Goal: Task Accomplishment & Management: Manage account settings

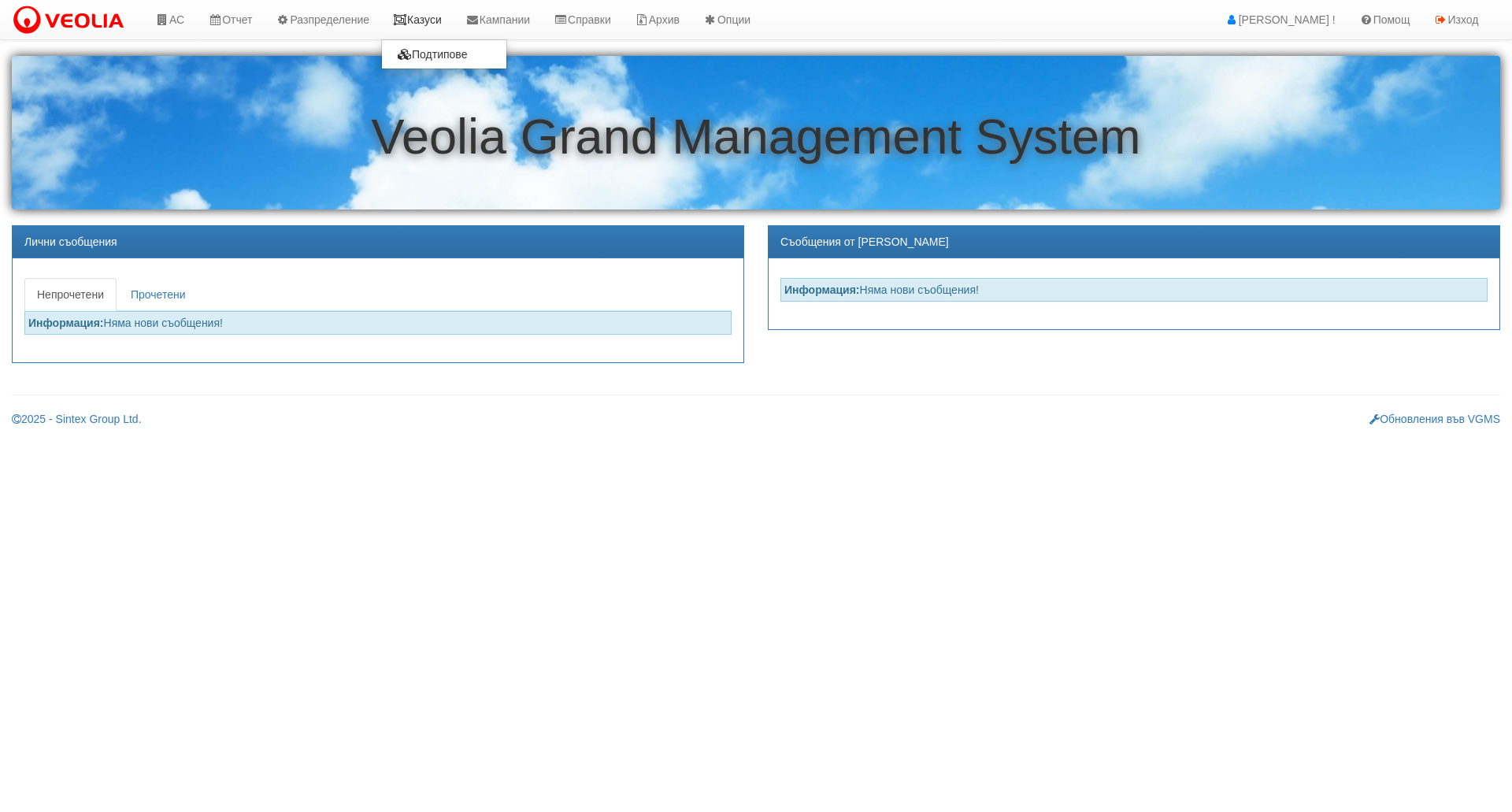
click at [454, 26] on link "Казуси" at bounding box center [417, 19] width 73 height 40
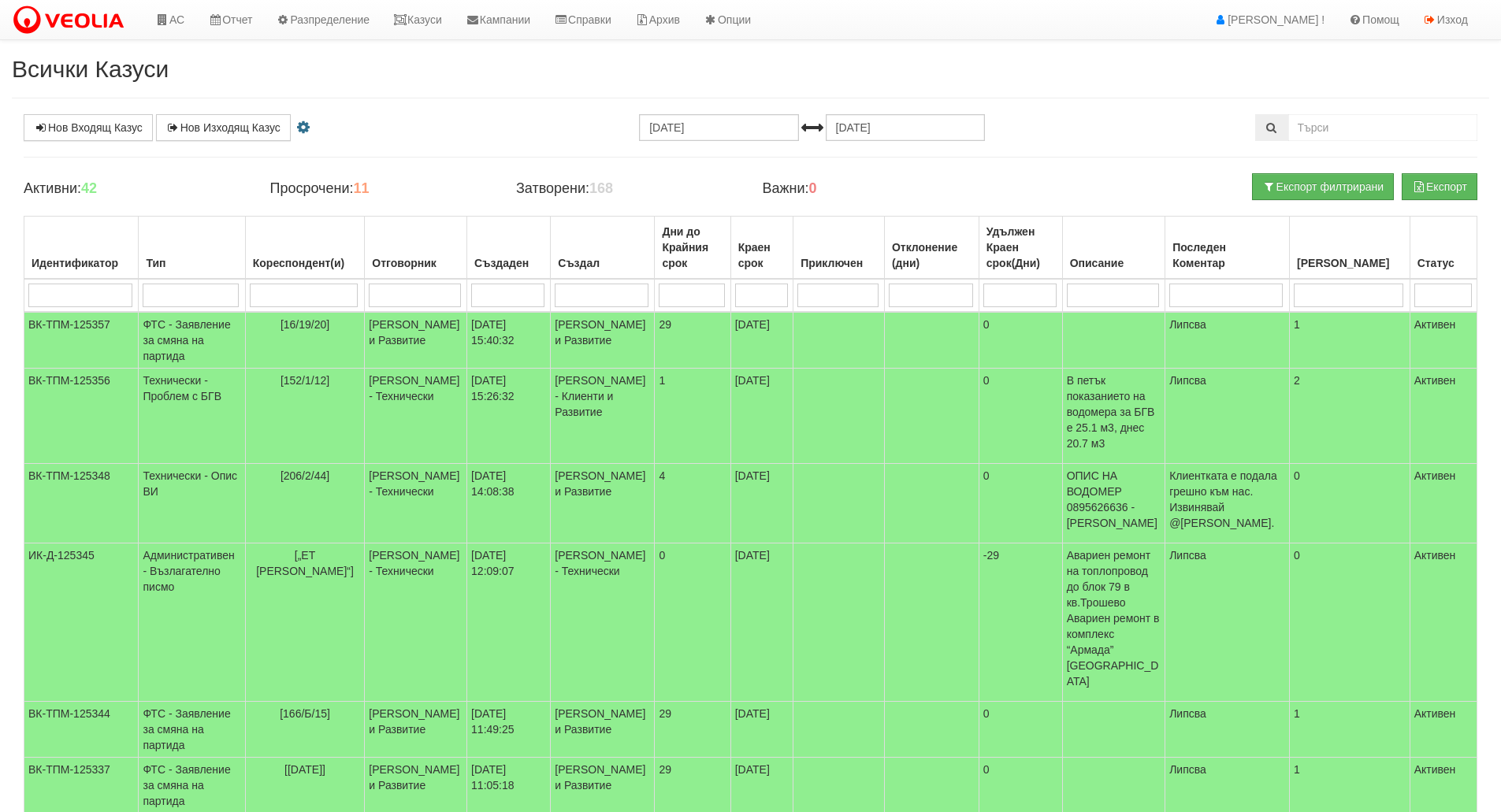
click at [189, 297] on input "search" at bounding box center [190, 295] width 97 height 24
type input "тех"
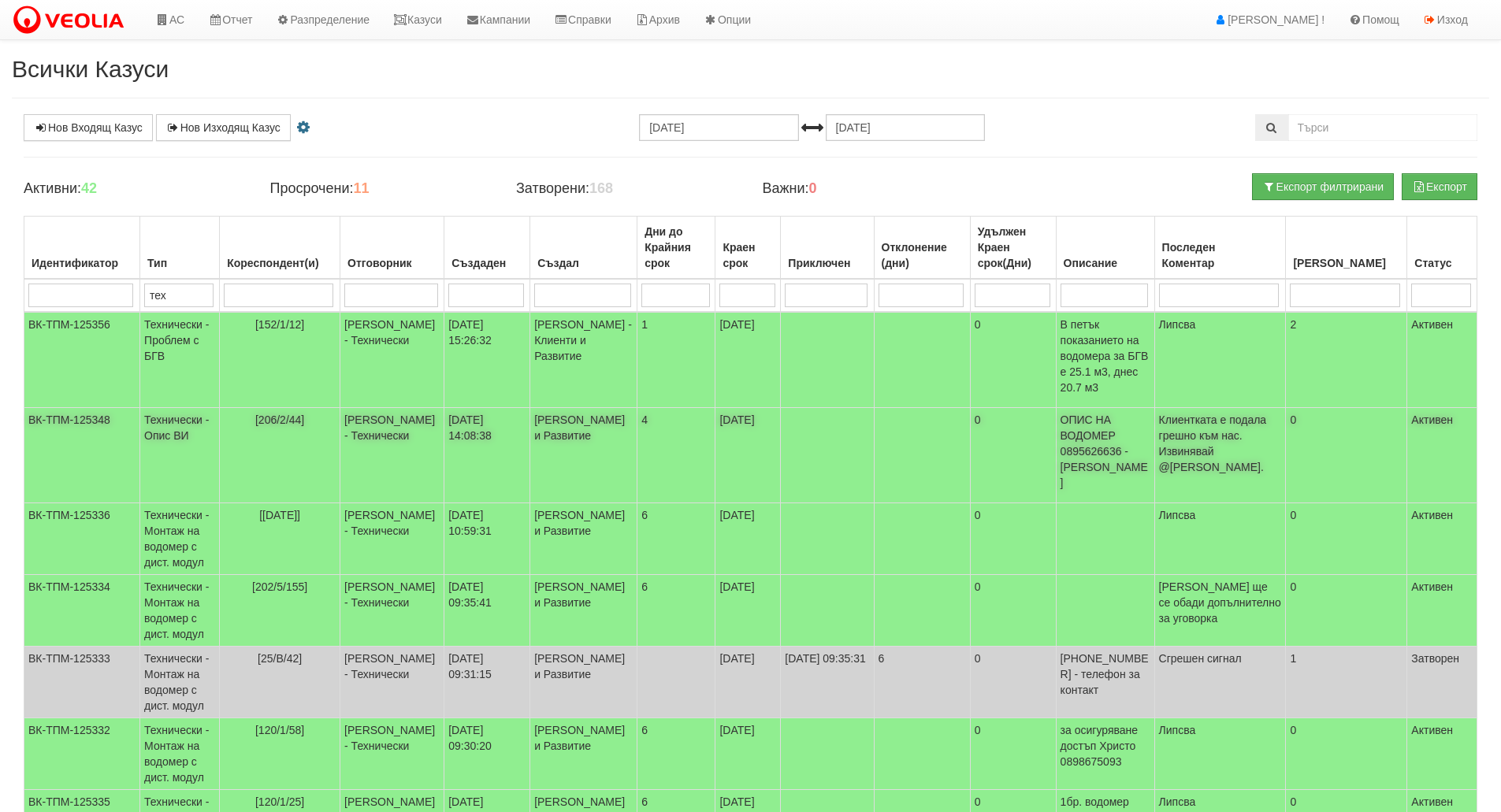
type input "тех"
click at [1243, 448] on span "Клиентката е подала грешно към нас. Извинявай @[PERSON_NAME]." at bounding box center [1212, 443] width 108 height 60
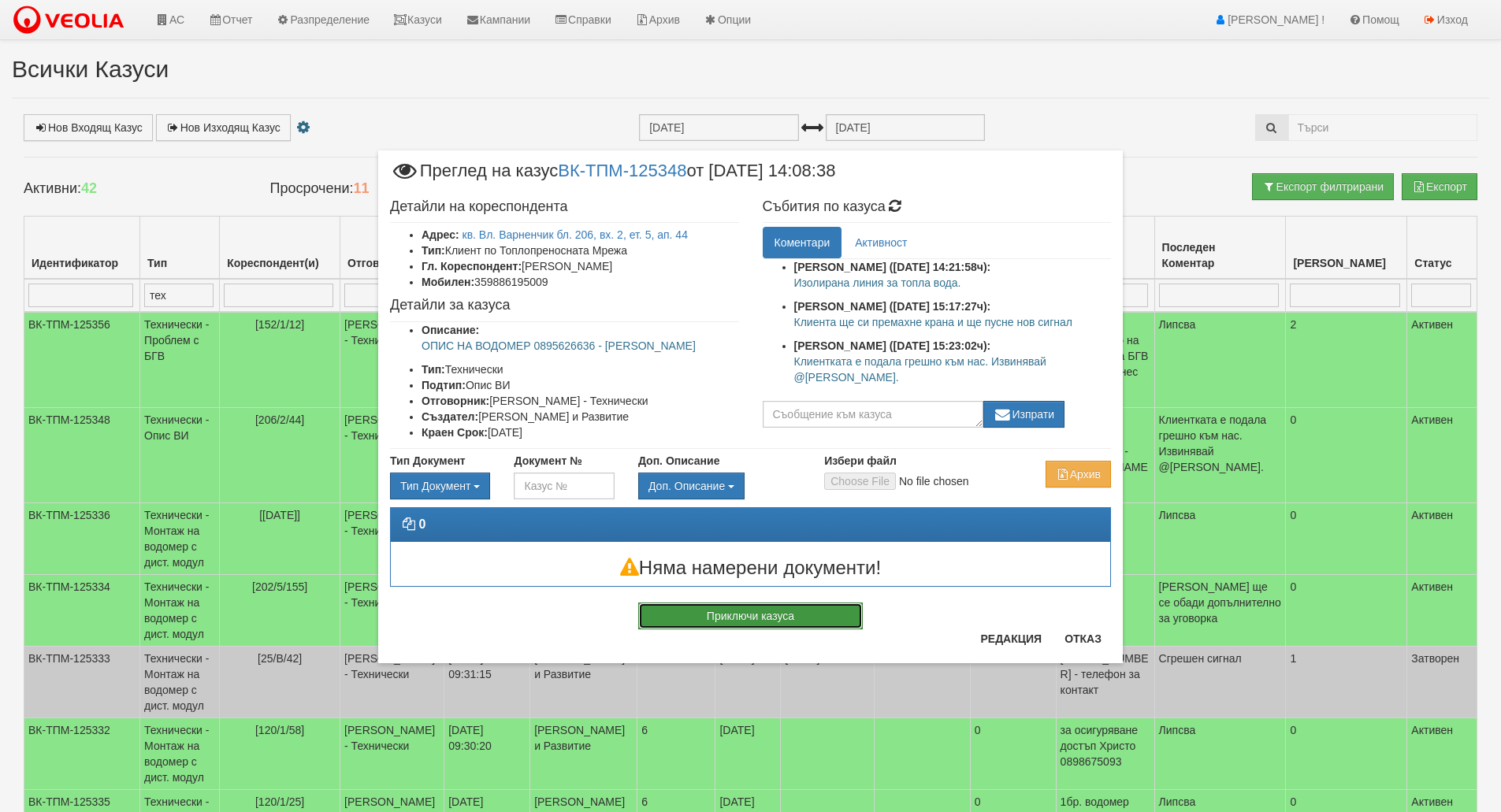
click at [826, 618] on button "Приключи казуса" at bounding box center [750, 616] width 224 height 27
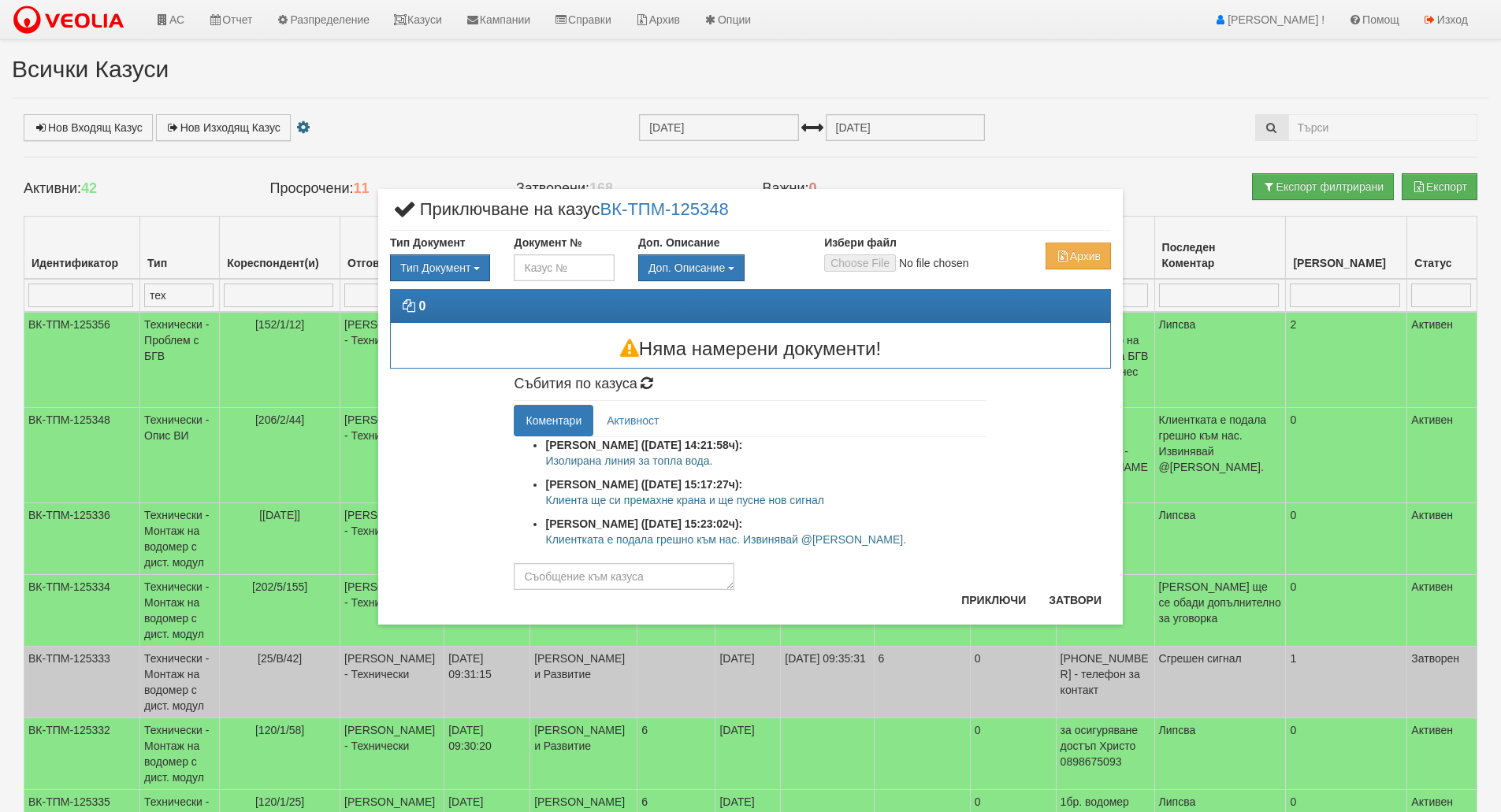
drag, startPoint x: 828, startPoint y: 501, endPoint x: 546, endPoint y: 507, distance: 282.1
click at [546, 507] on p "Клиента ще си премахне крана и ще пусне нов сигнал" at bounding box center [766, 500] width 441 height 16
copy p "Клиента ще си премахне крана и ще пусне нов сигнал"
click at [591, 581] on textarea at bounding box center [624, 577] width 221 height 27
paste textarea "Клиента ще си премахне крана и ще пусне нов сигнал"
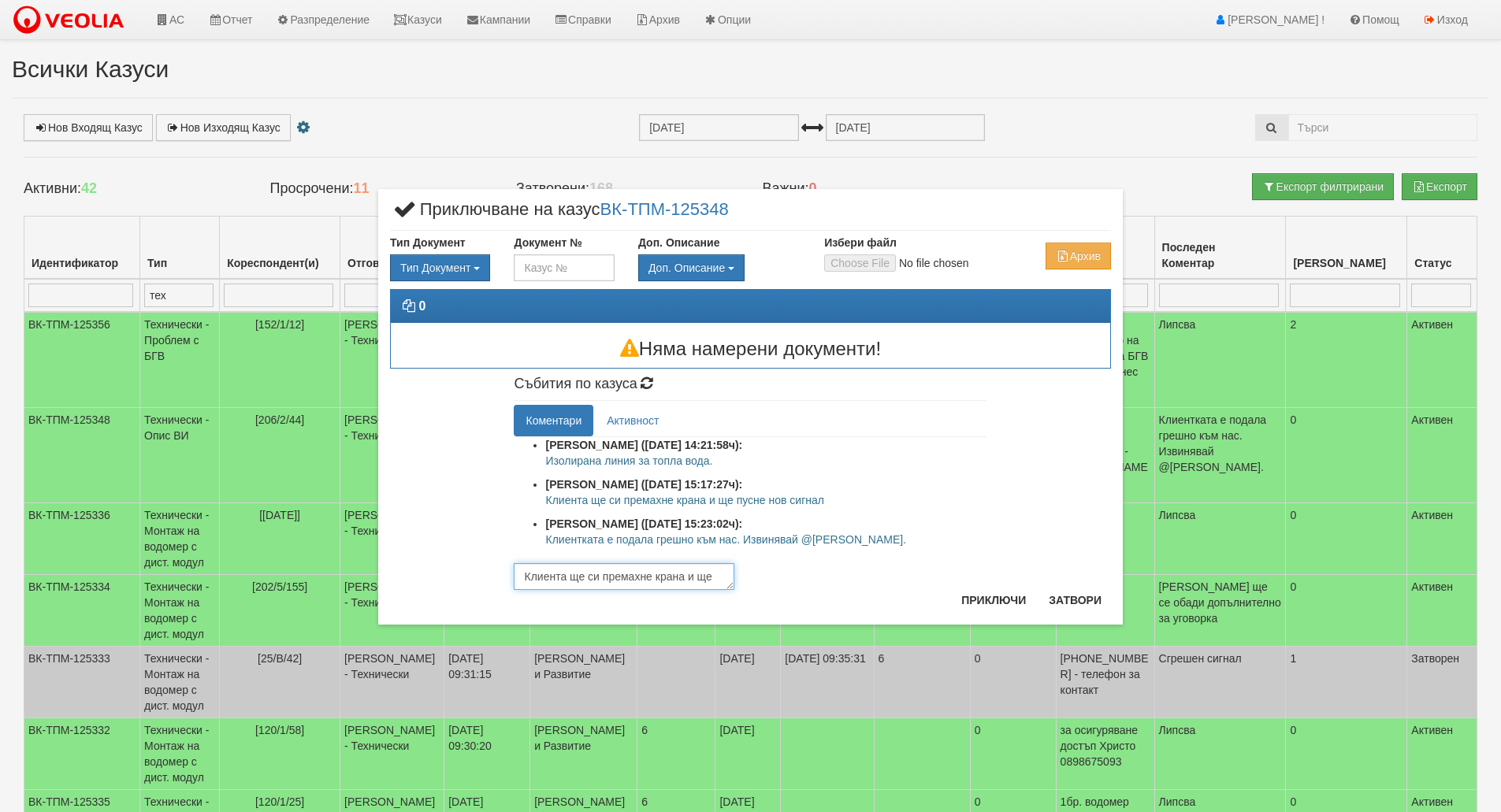
scroll to position [9, 0]
type textarea "Клиента ще си премахне крана и ще пусне нов сигнал"
click at [998, 610] on button "Приключи" at bounding box center [993, 600] width 84 height 25
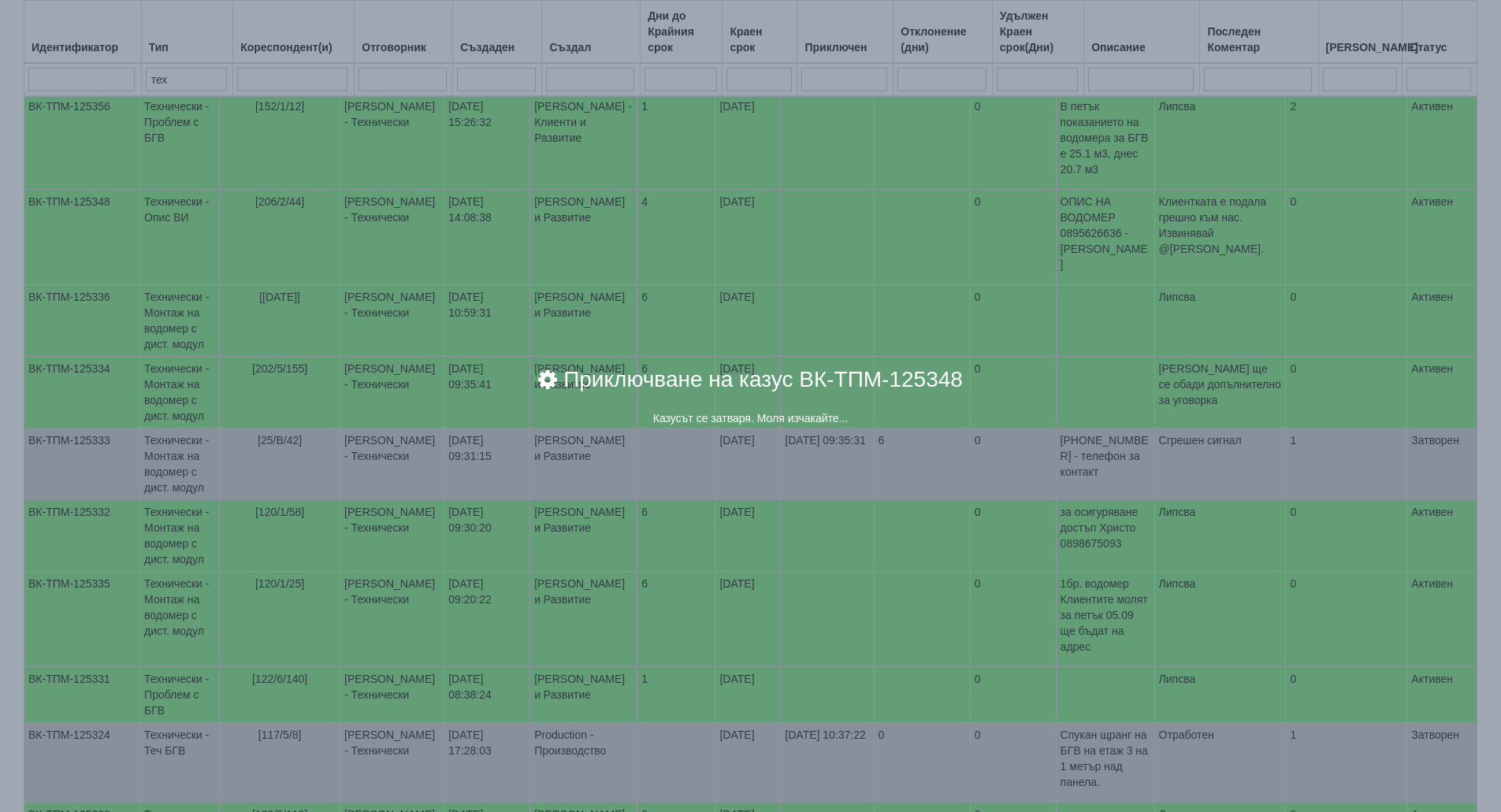
scroll to position [310, 0]
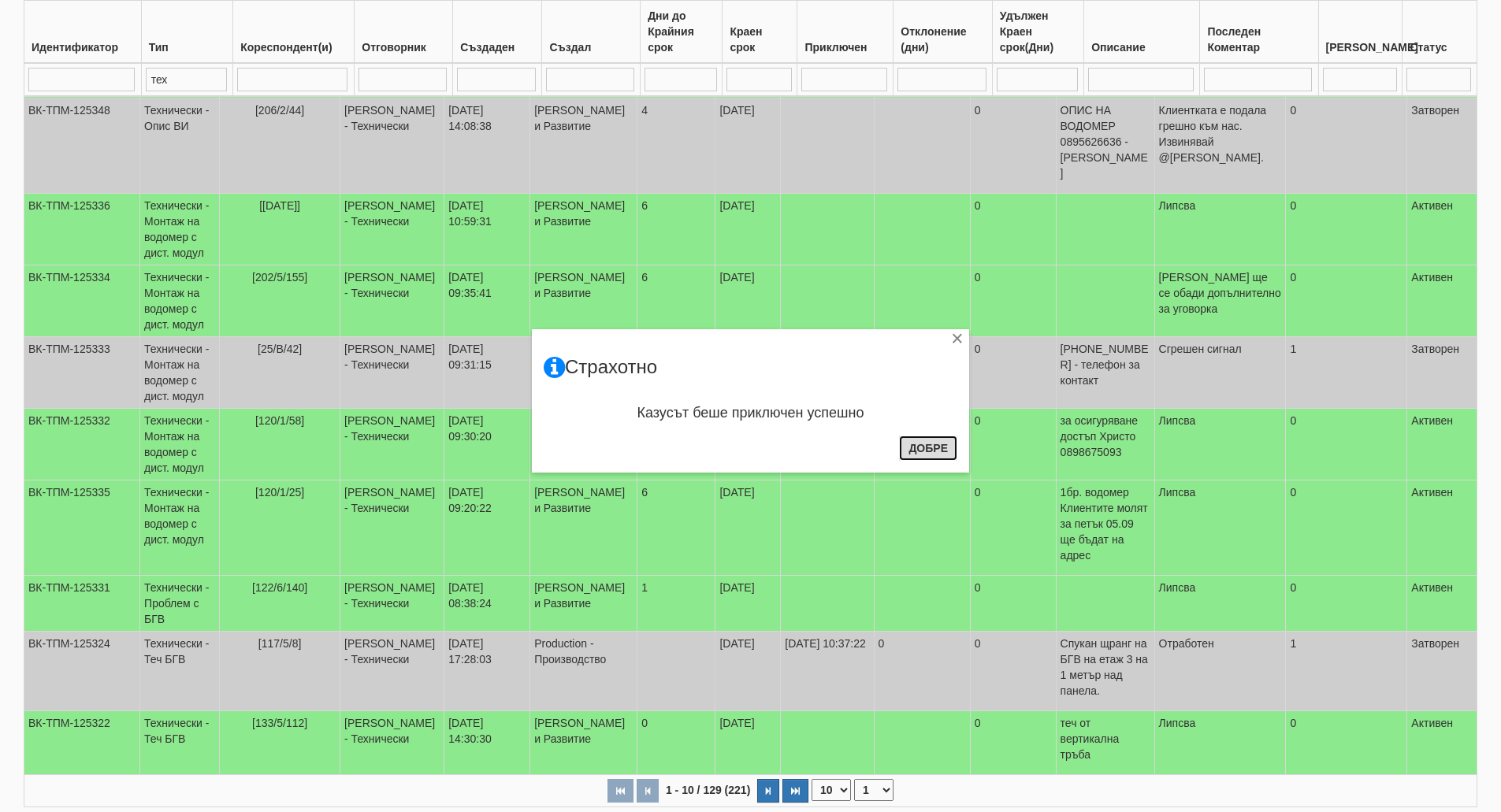
click at [920, 445] on button "Добре" at bounding box center [928, 448] width 58 height 25
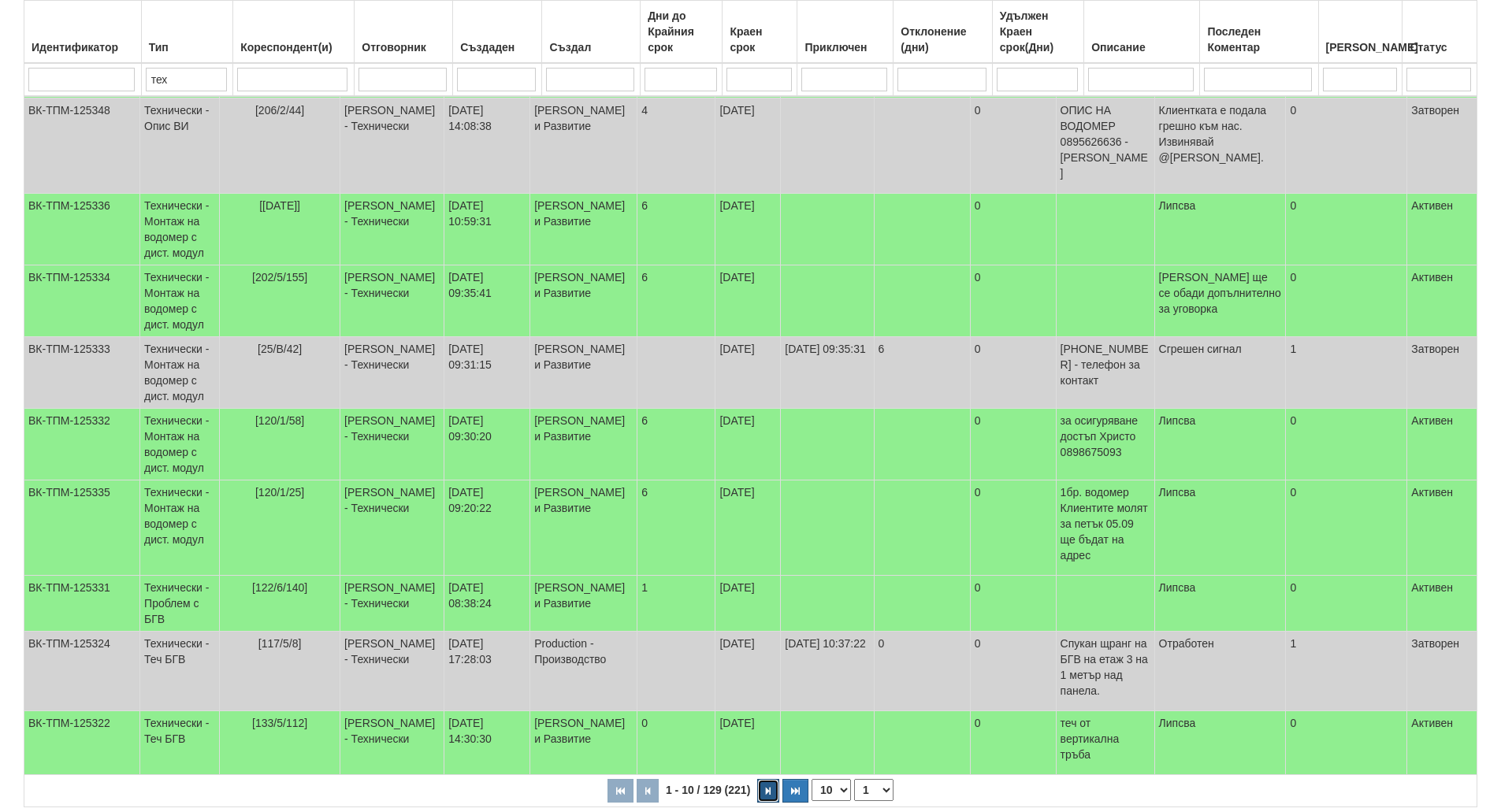
click at [762, 779] on button "button" at bounding box center [768, 791] width 22 height 24
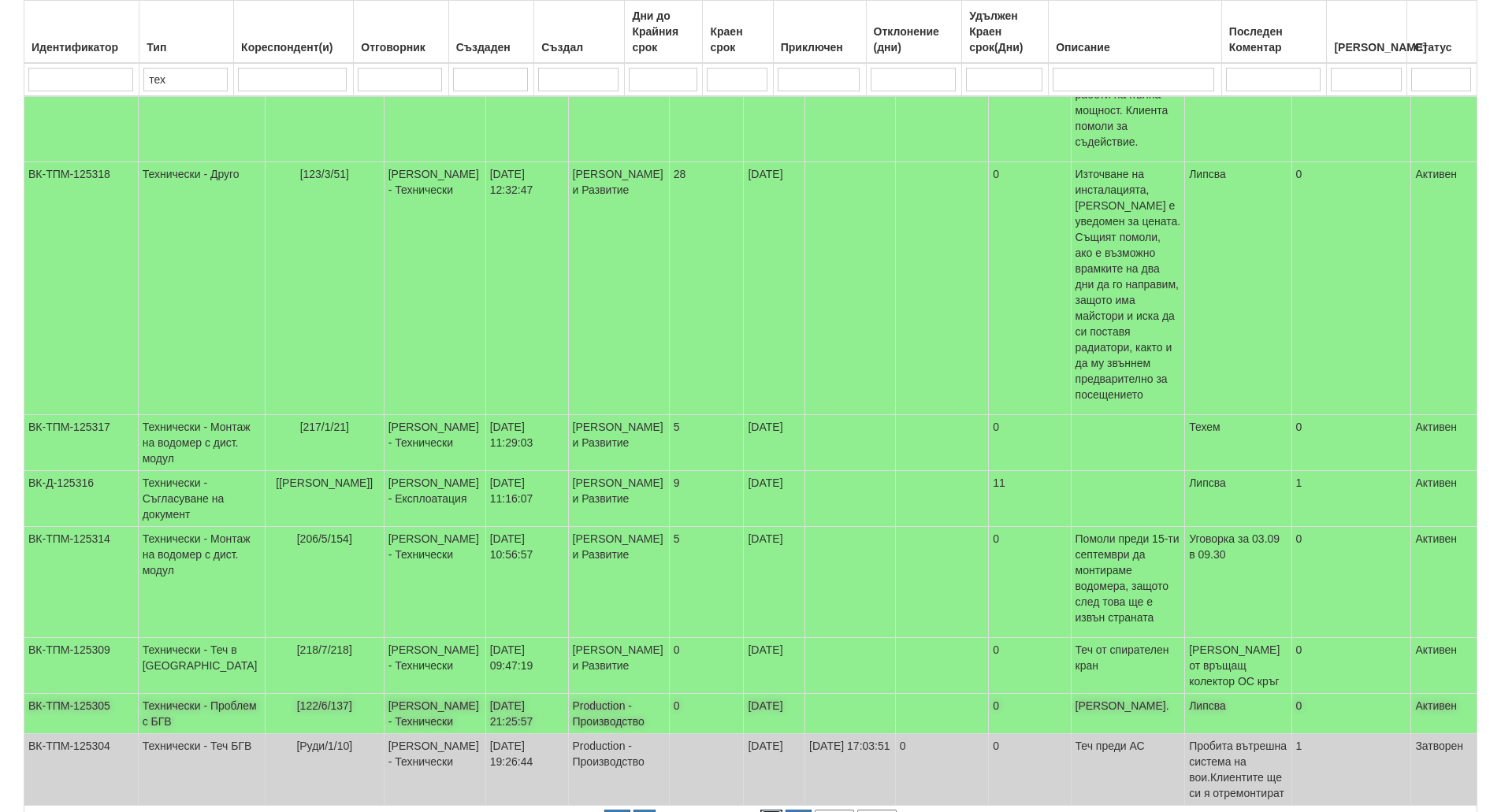
scroll to position [443, 0]
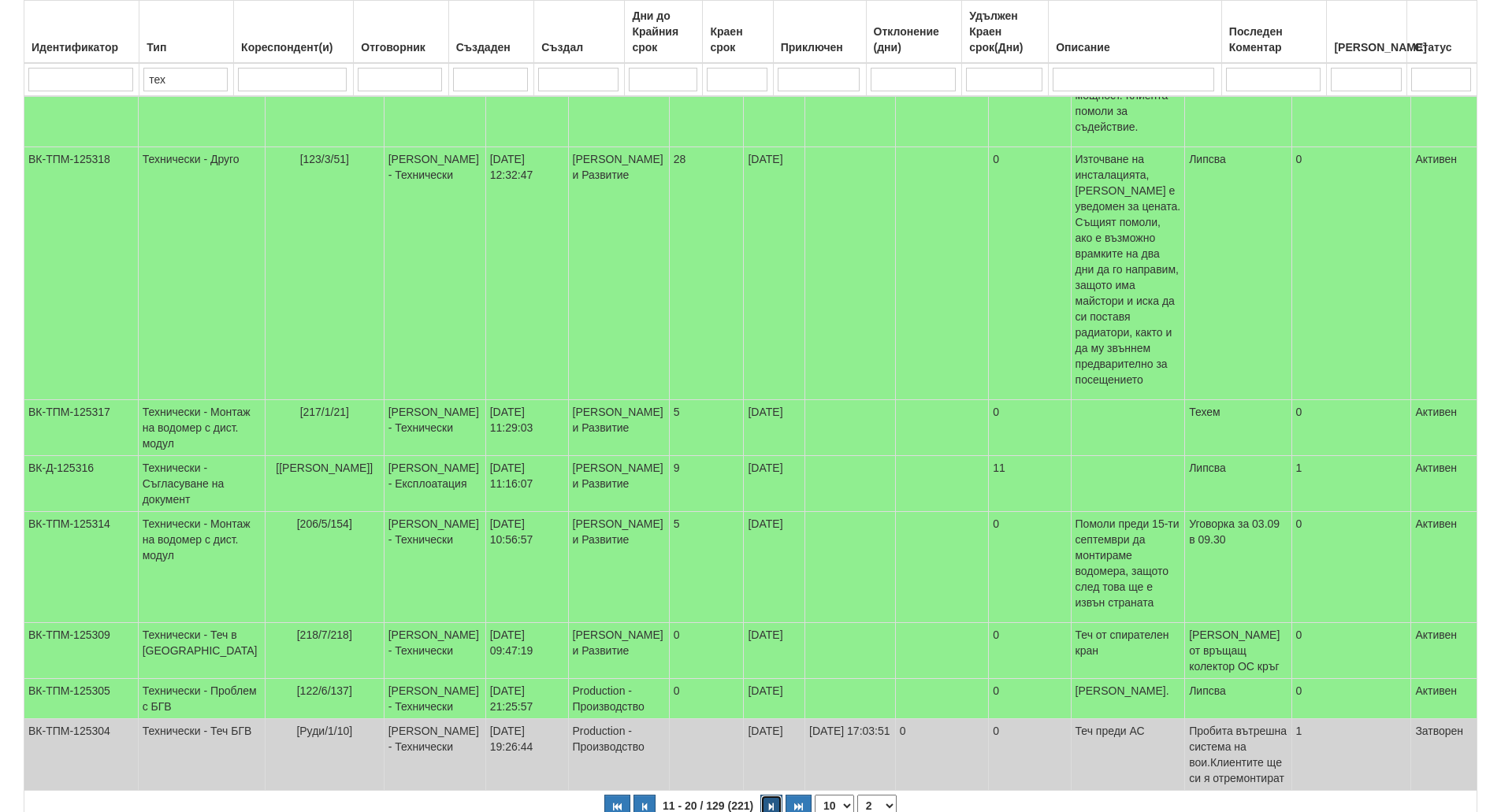
click at [772, 803] on icon "button" at bounding box center [771, 806] width 5 height 8
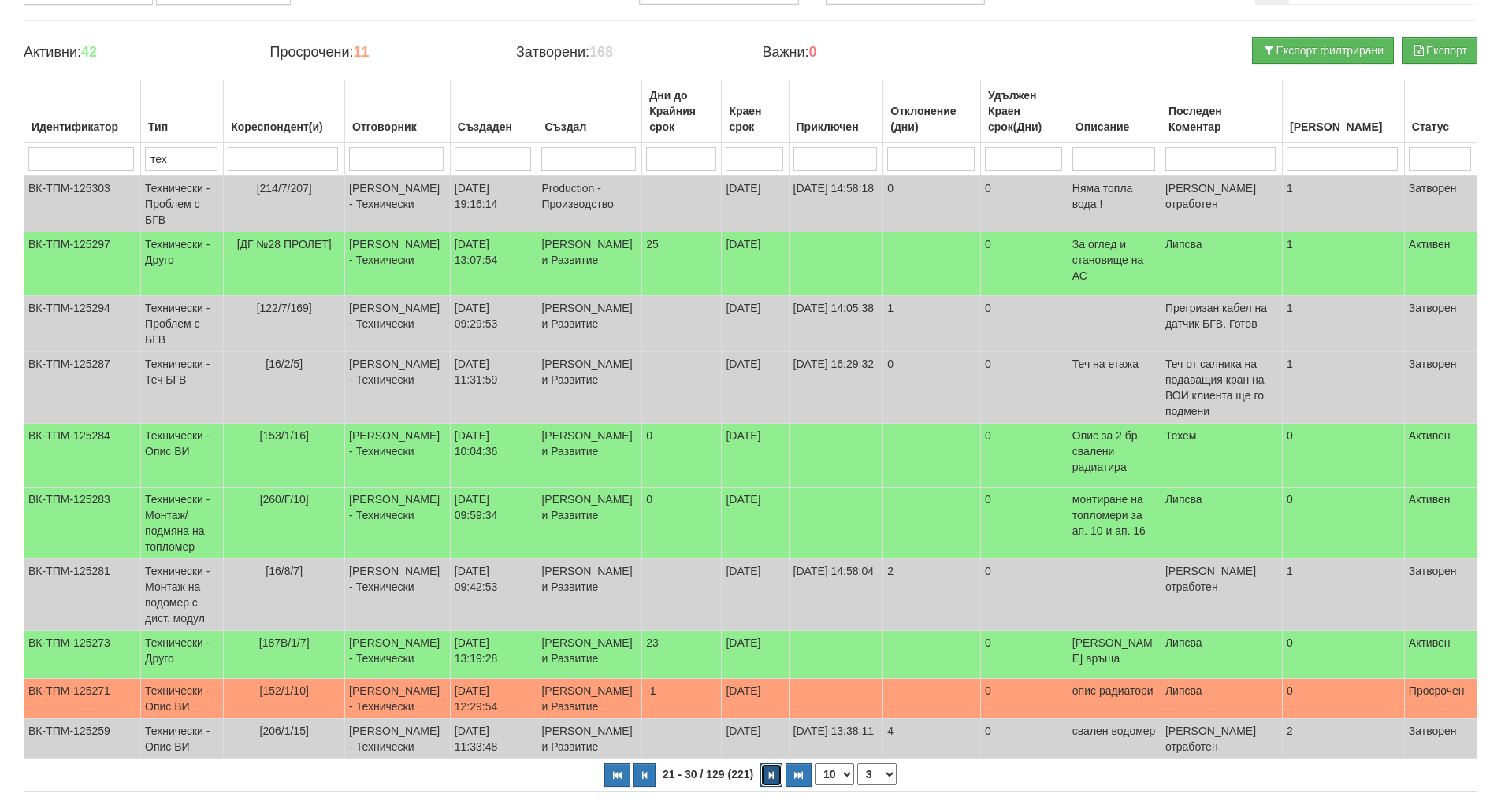
scroll to position [215, 0]
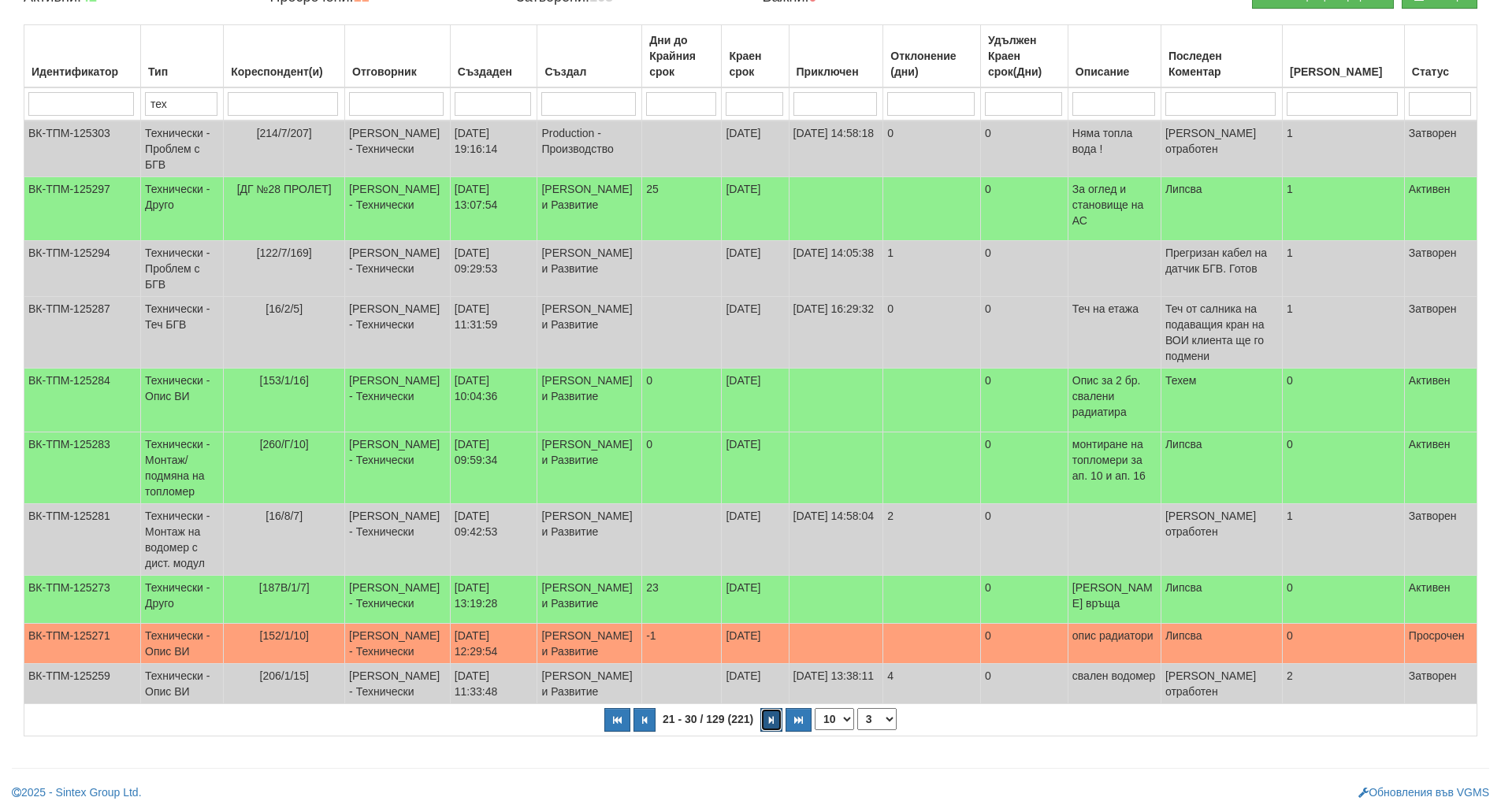
click at [772, 716] on icon "button" at bounding box center [771, 720] width 5 height 8
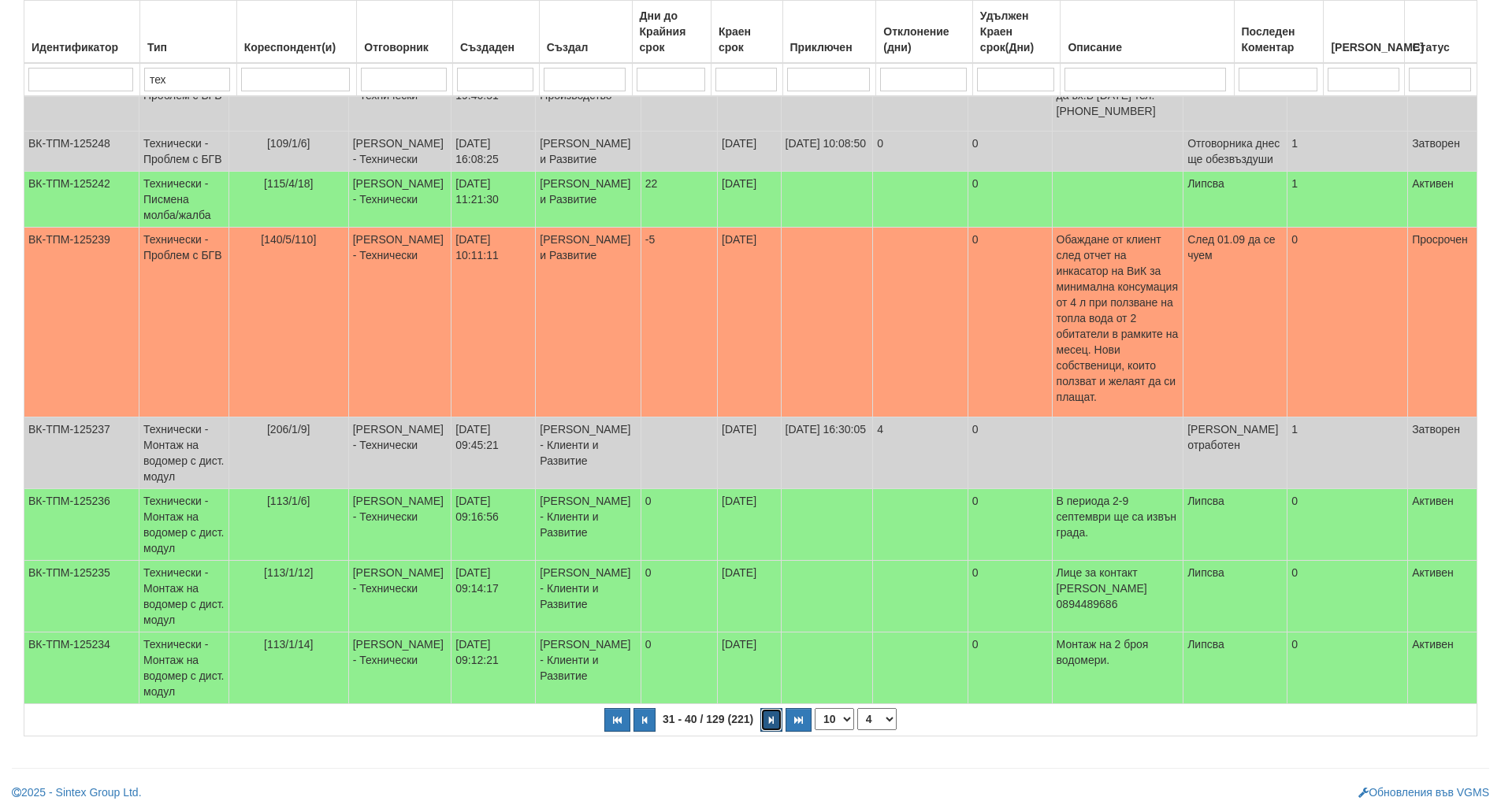
scroll to position [372, 0]
click at [772, 716] on icon "button" at bounding box center [771, 720] width 5 height 8
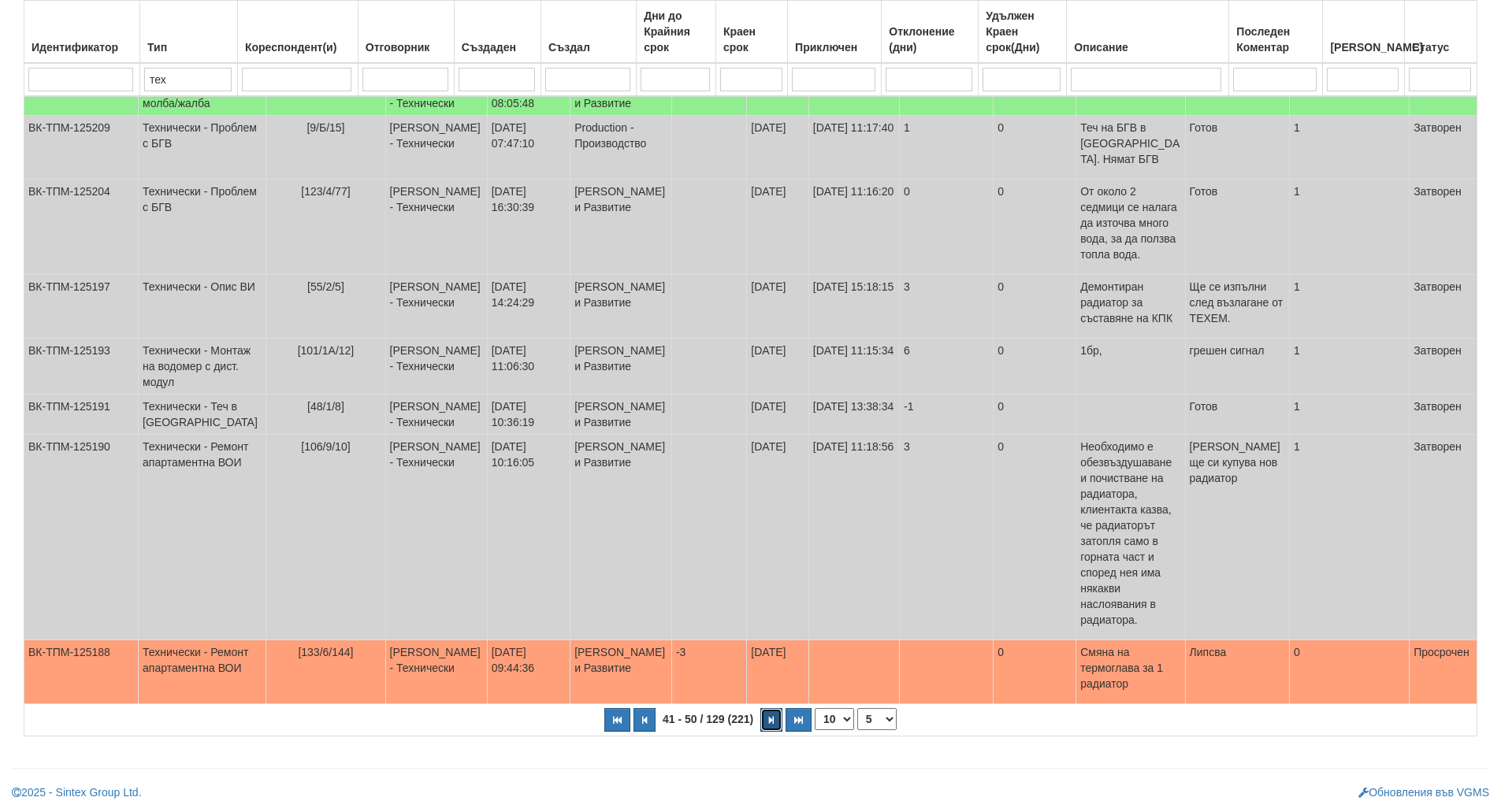
click at [772, 716] on icon "button" at bounding box center [771, 720] width 5 height 8
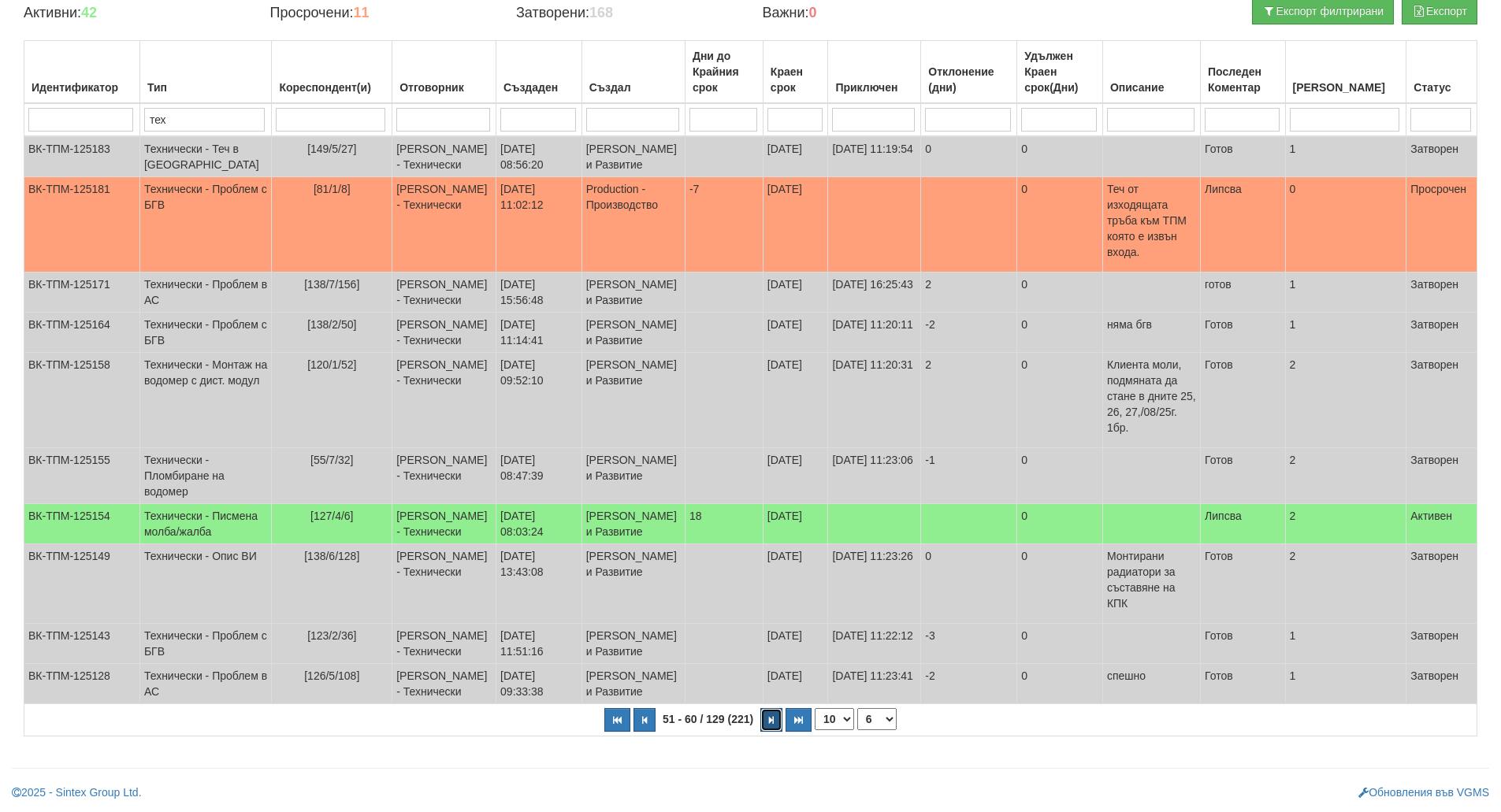
scroll to position [207, 0]
click at [772, 716] on icon "button" at bounding box center [771, 720] width 5 height 8
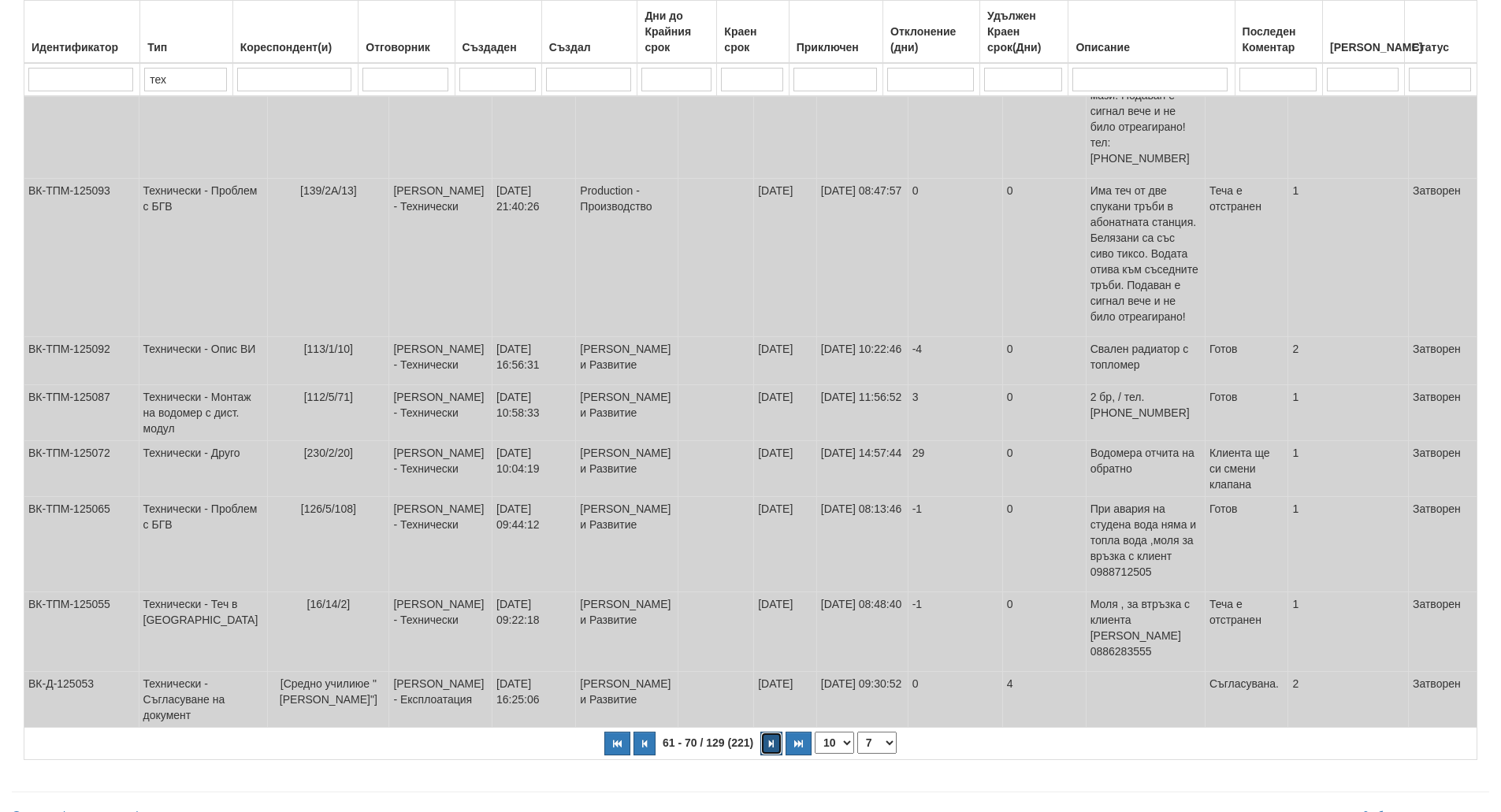
click at [772, 740] on icon "button" at bounding box center [771, 744] width 5 height 8
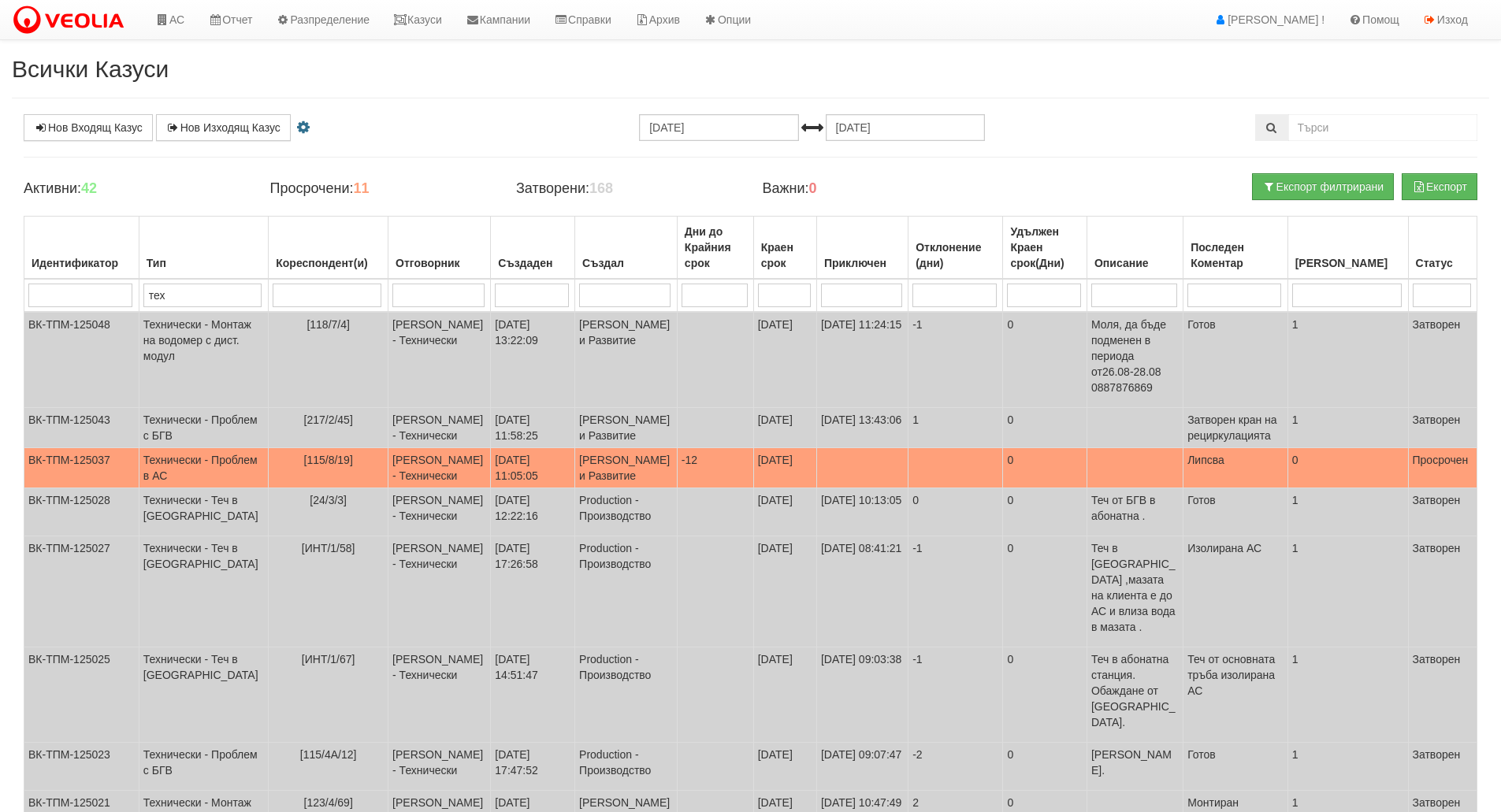
scroll to position [246, 0]
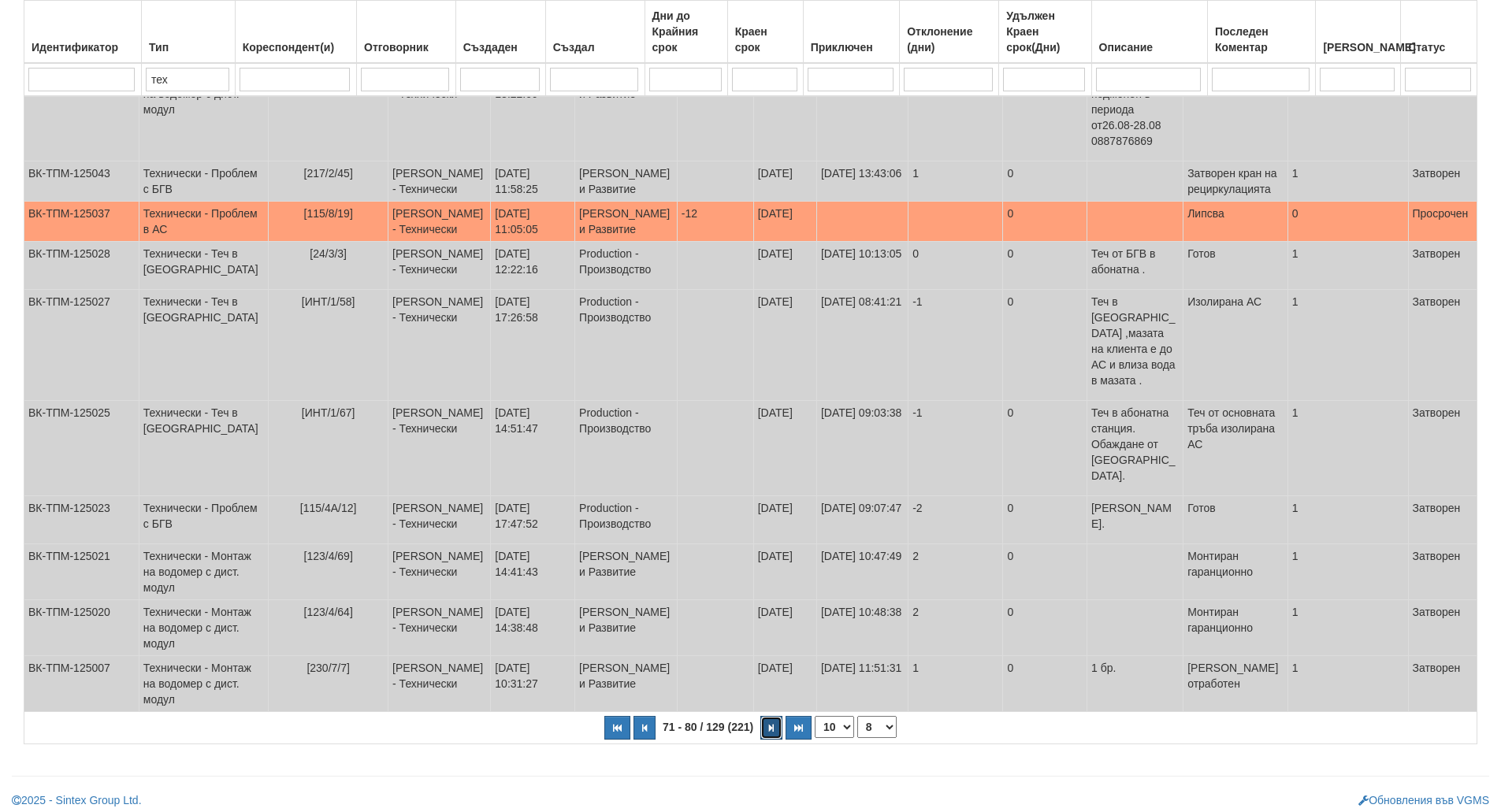
click at [772, 724] on icon "button" at bounding box center [771, 727] width 5 height 8
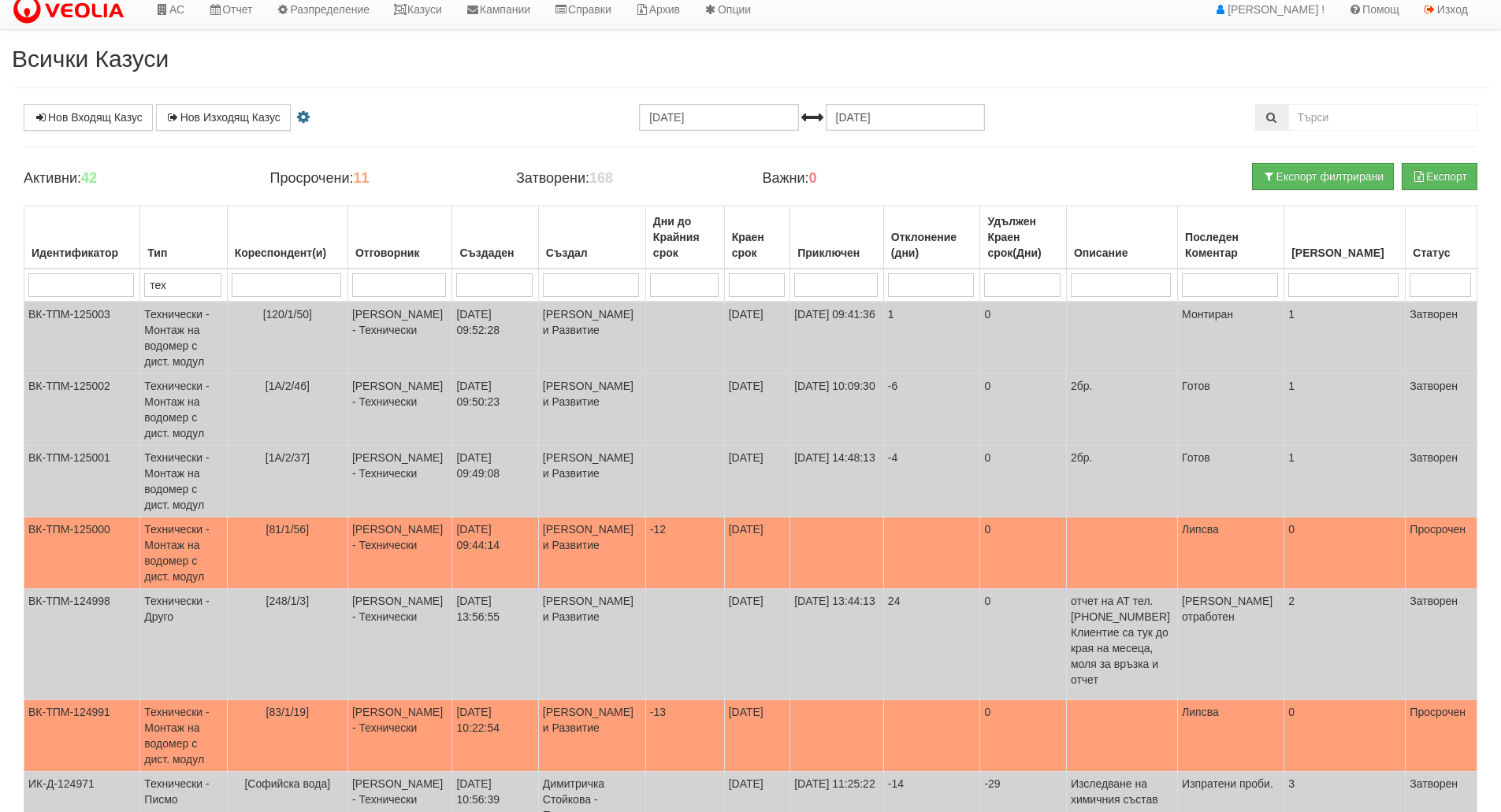
scroll to position [302, 0]
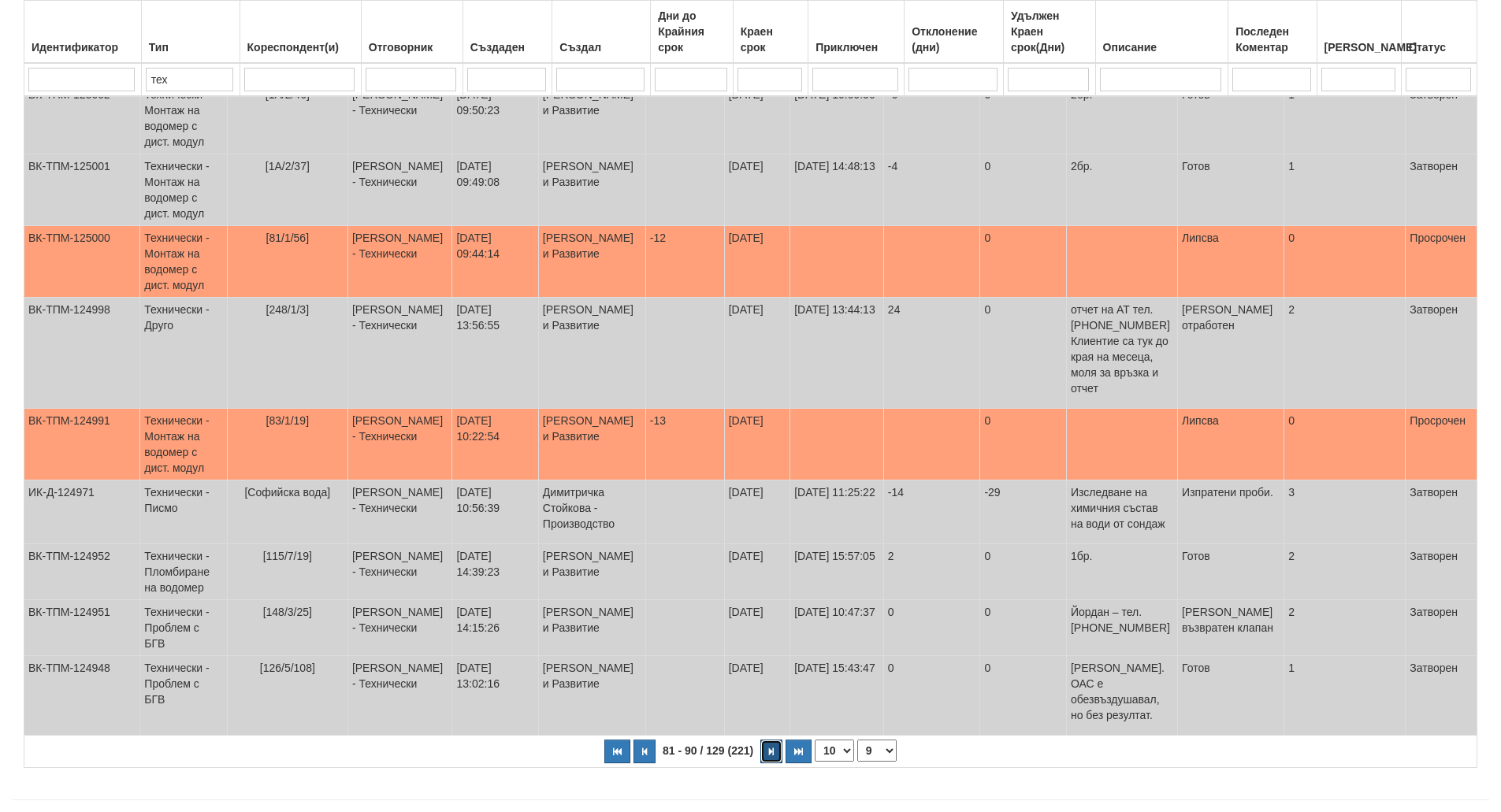
click at [772, 748] on icon "button" at bounding box center [771, 751] width 5 height 8
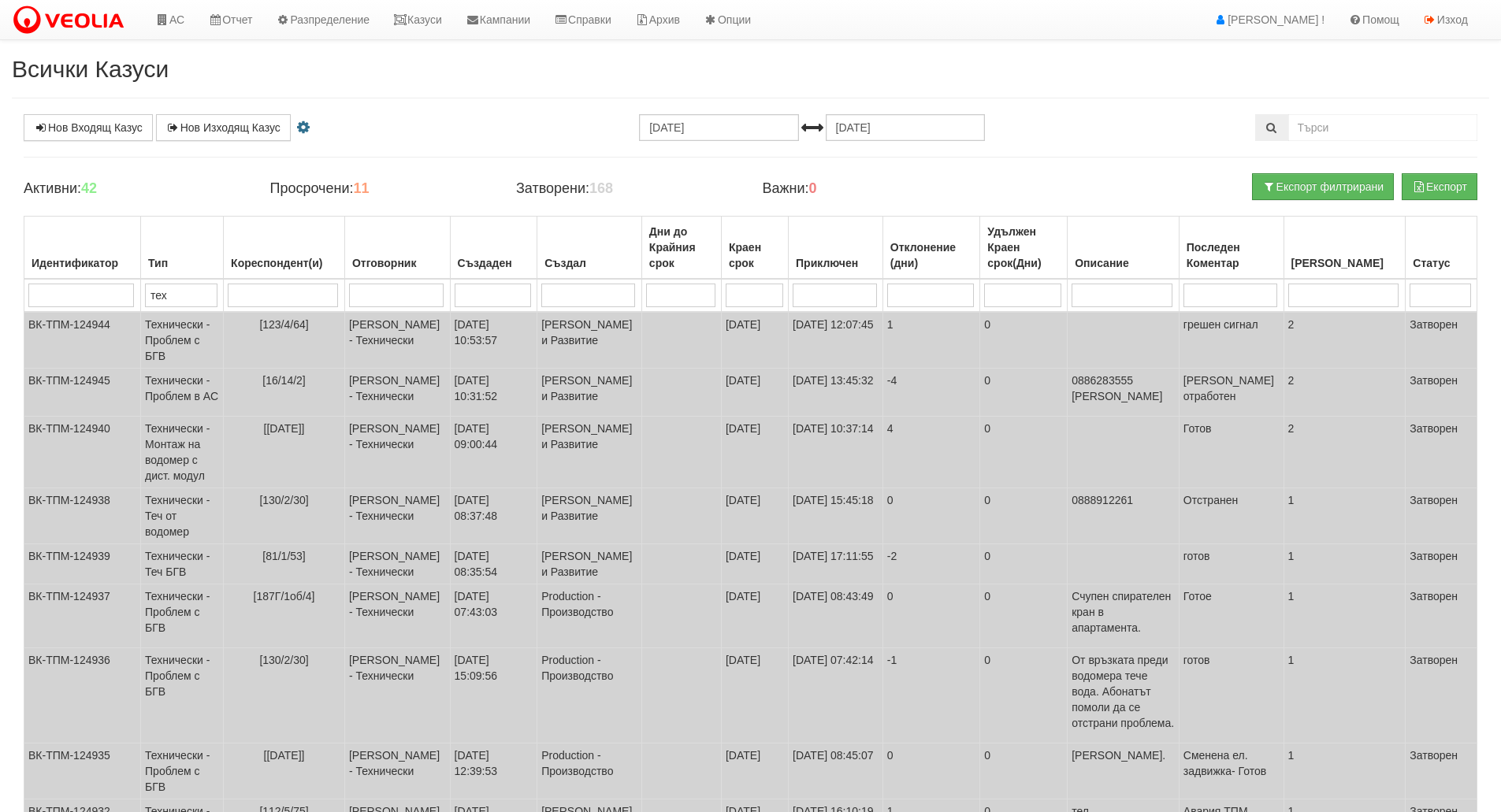
scroll to position [215, 0]
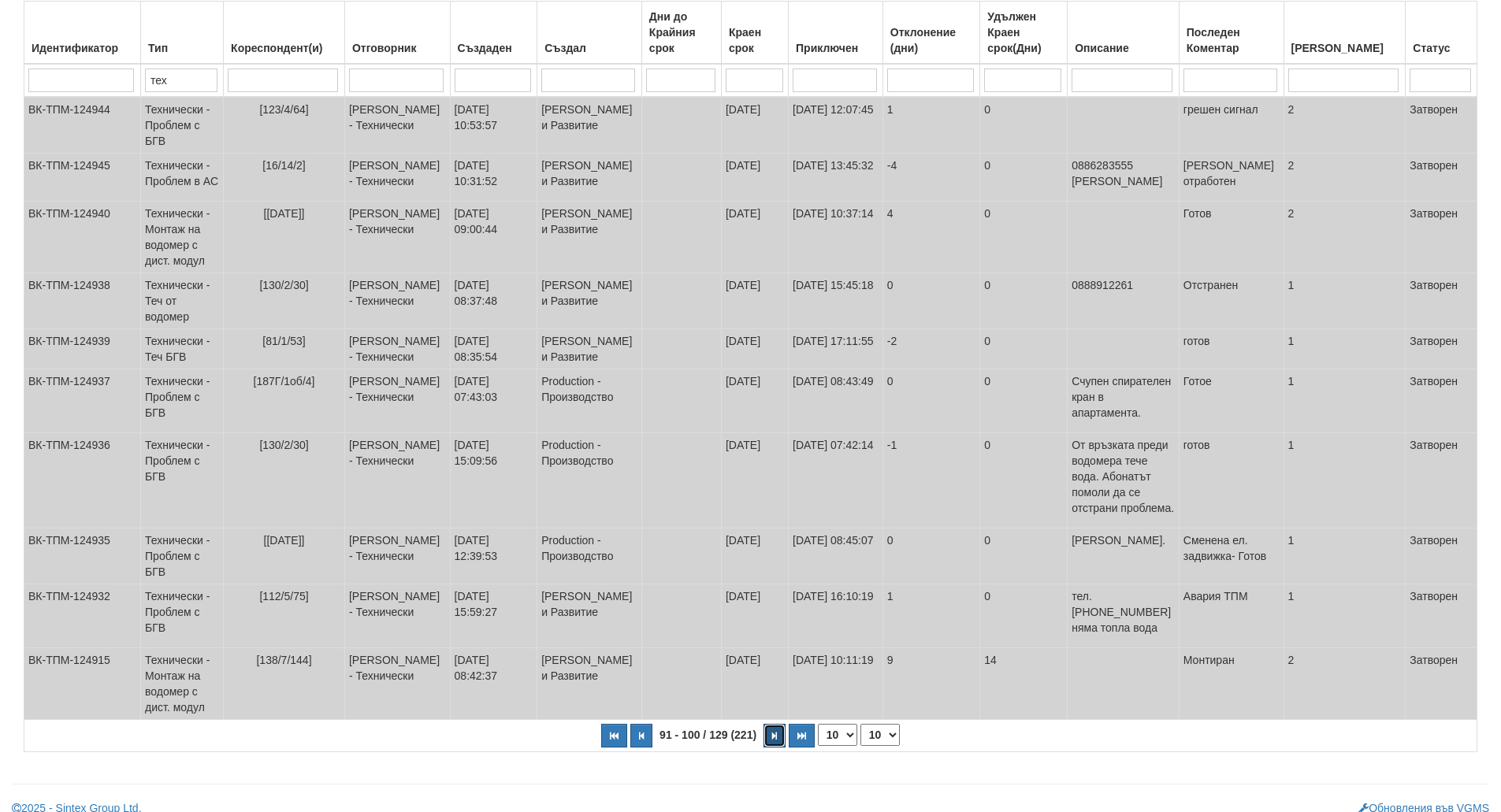
click at [768, 727] on button "button" at bounding box center [774, 736] width 22 height 24
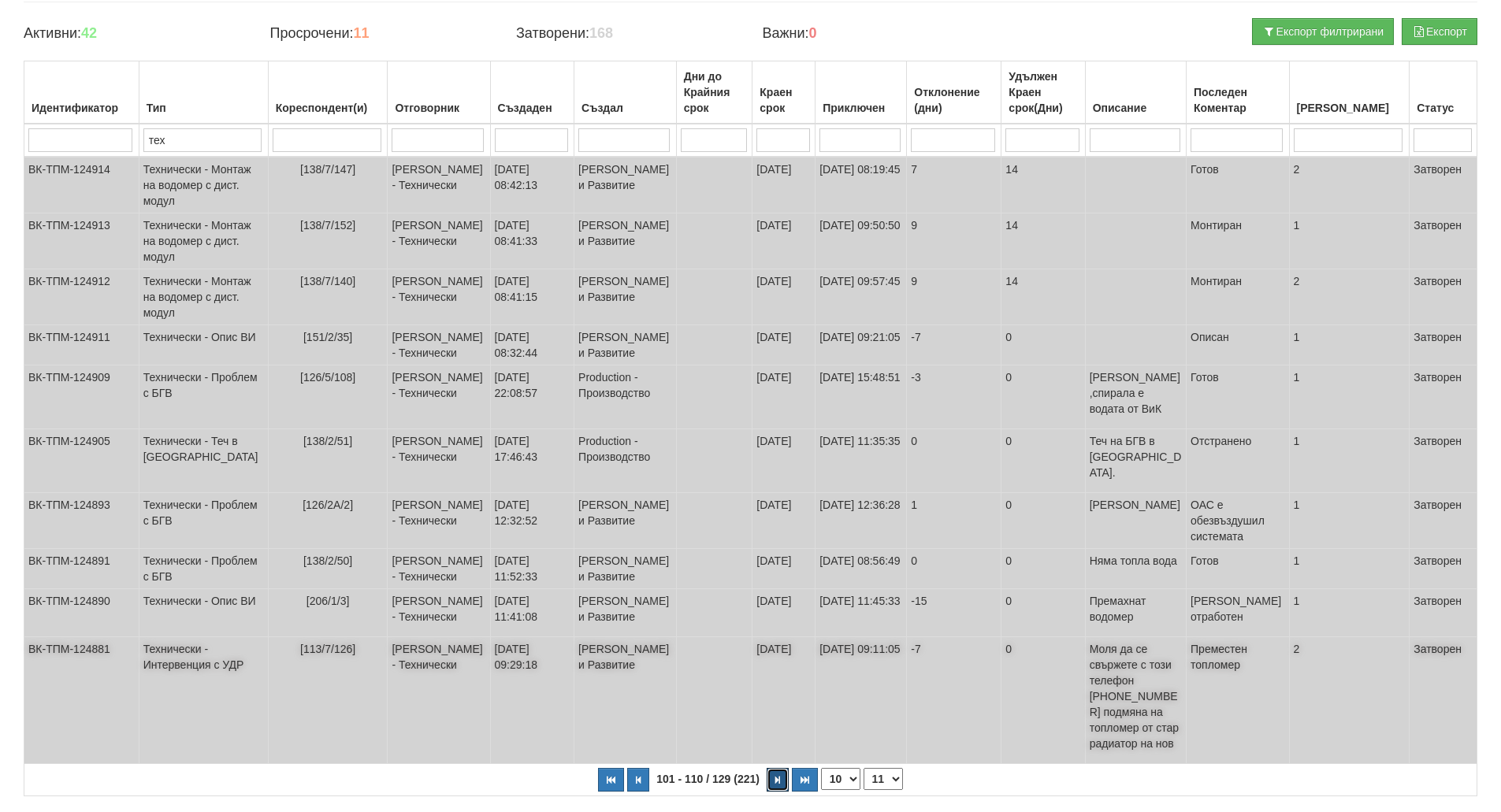
scroll to position [231, 0]
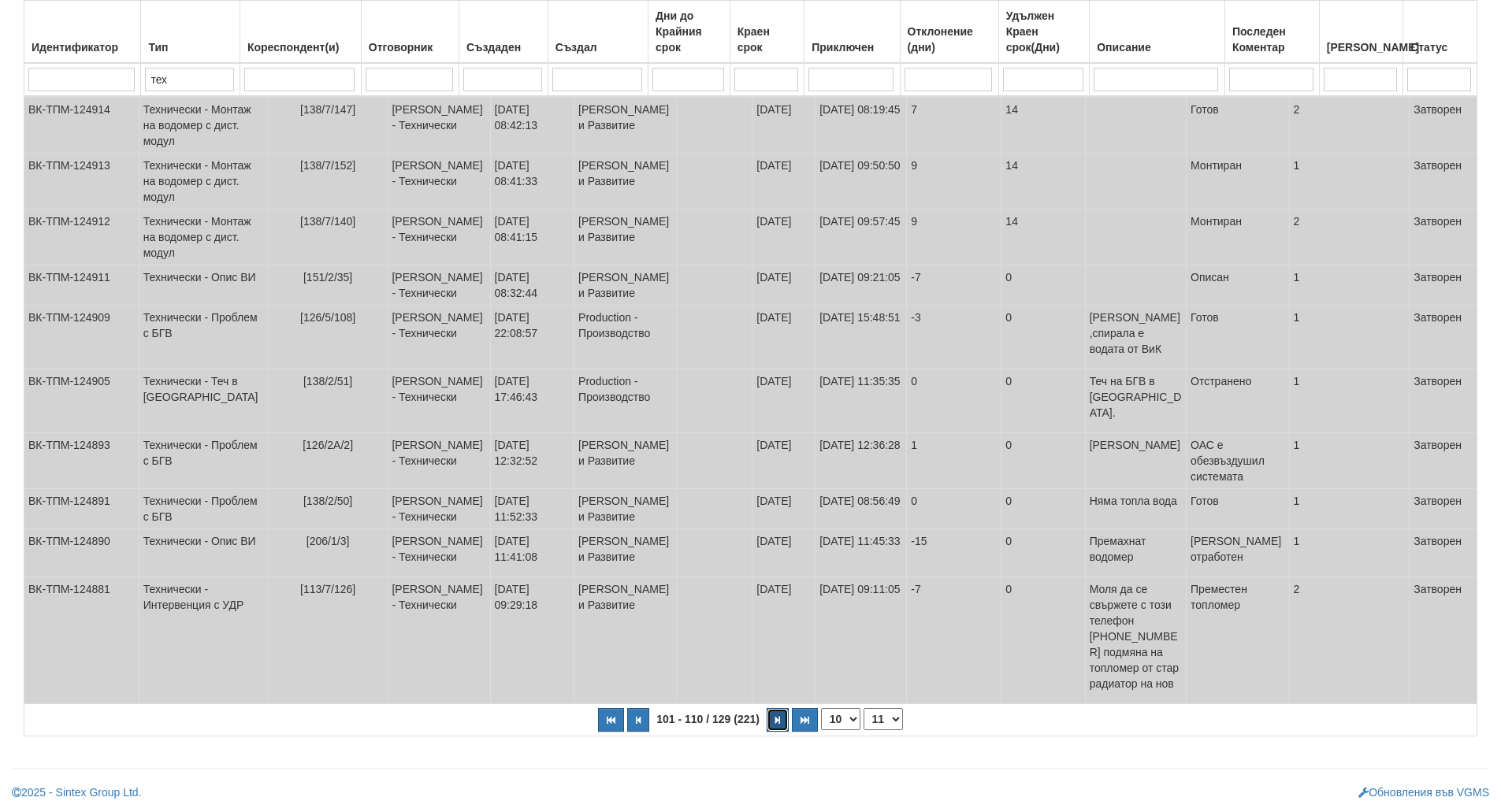
click at [778, 725] on icon "button" at bounding box center [777, 720] width 5 height 8
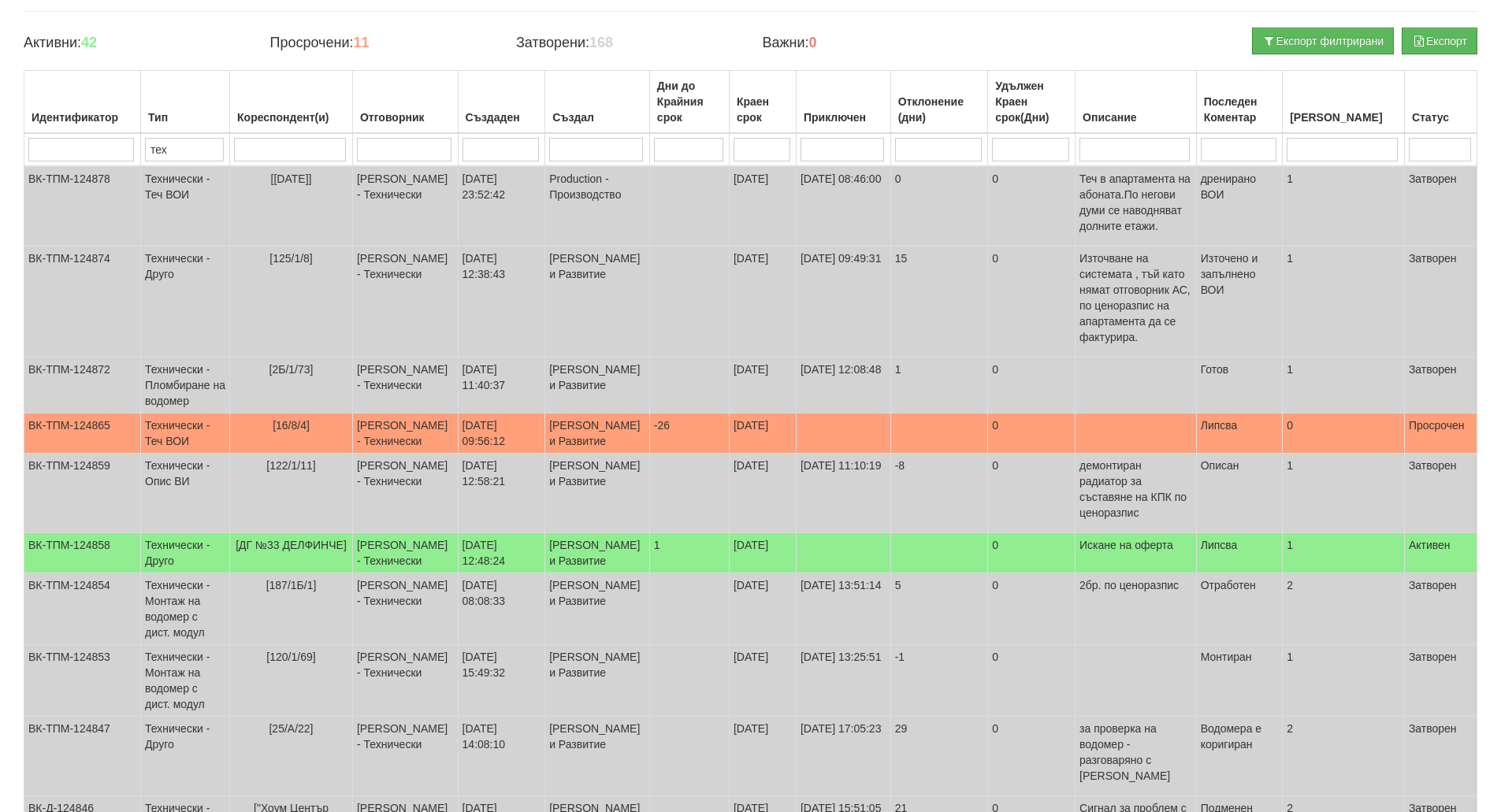
scroll to position [0, 0]
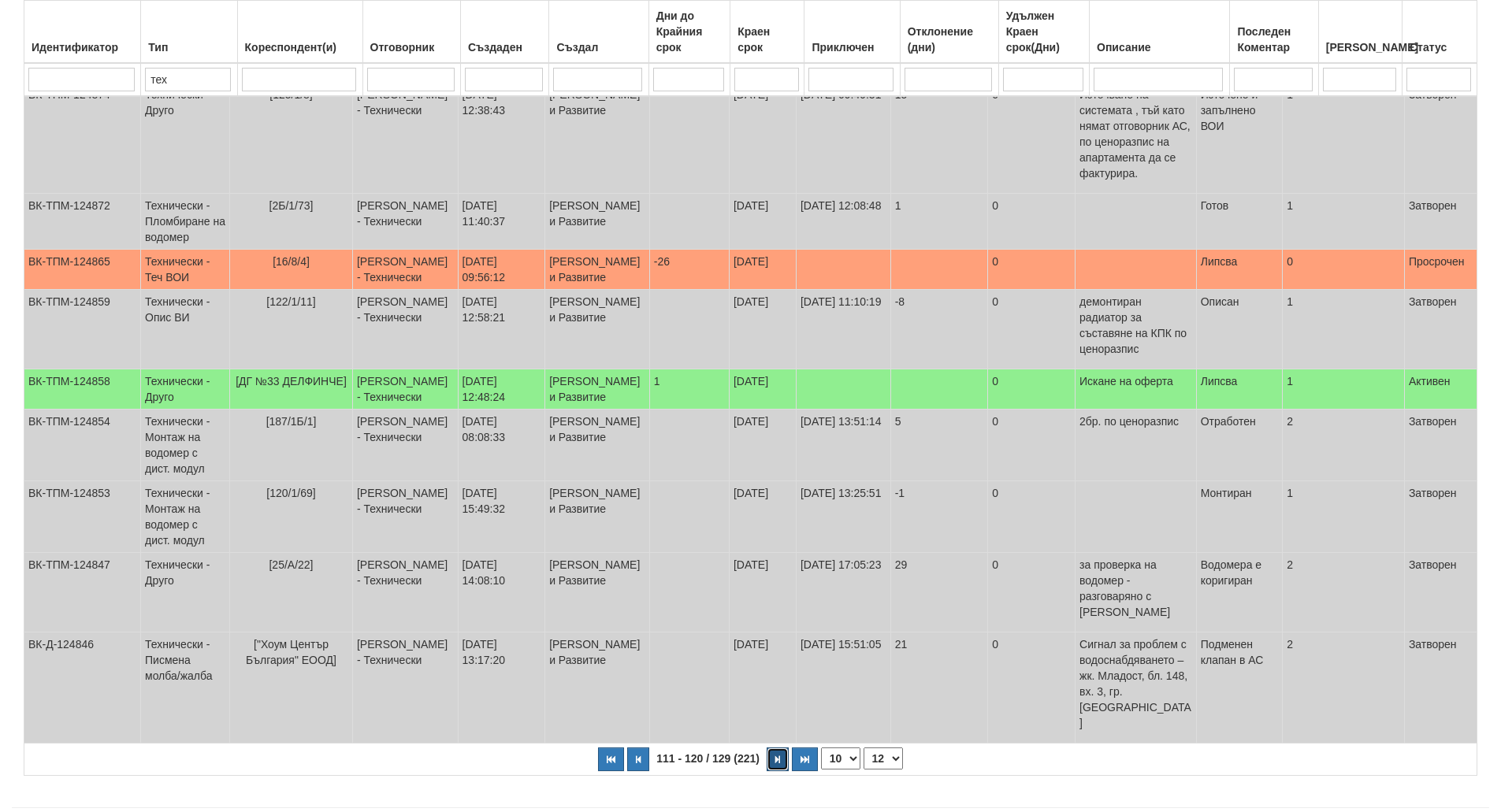
click at [778, 756] on icon "button" at bounding box center [777, 760] width 5 height 8
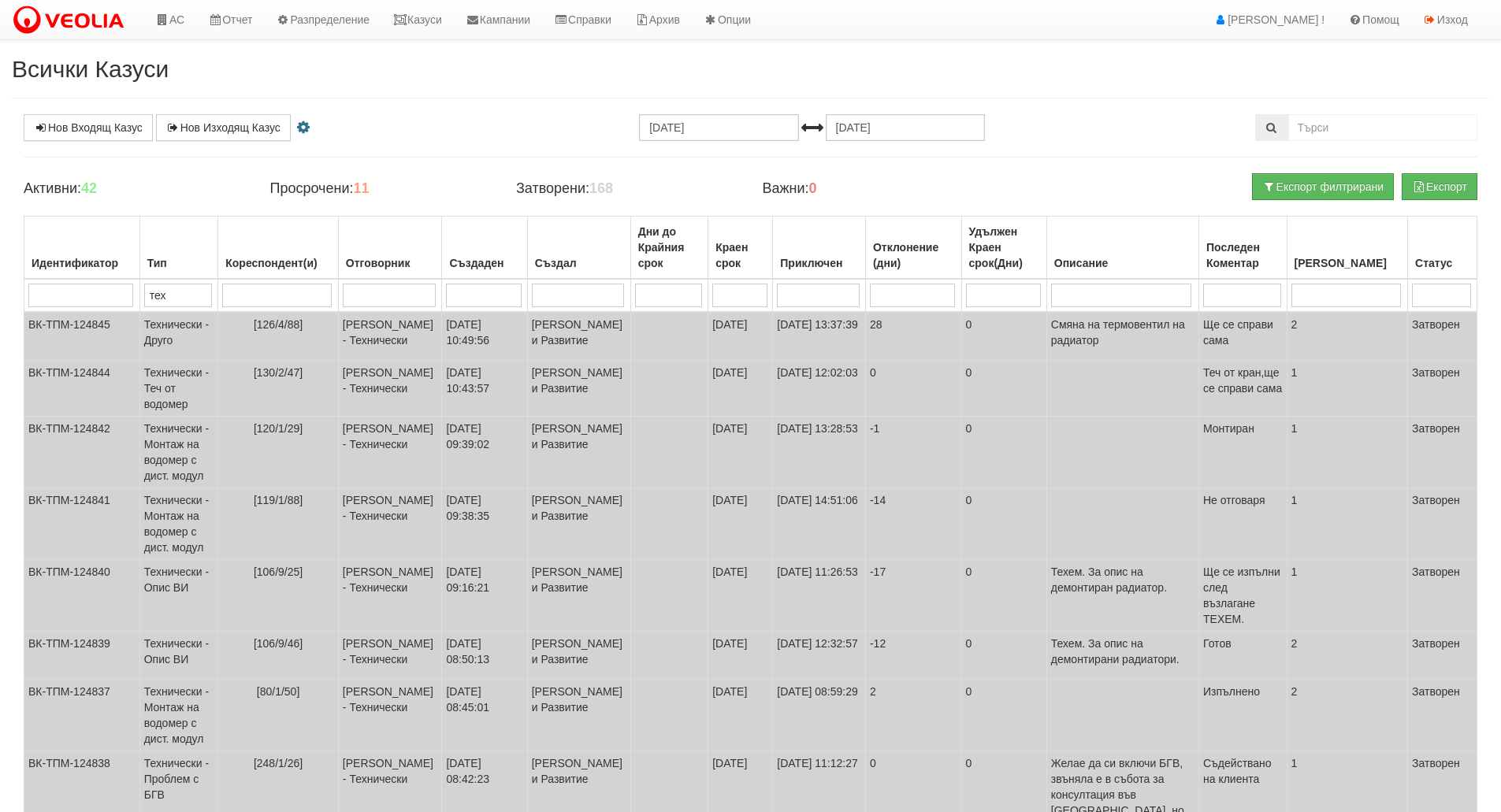
scroll to position [301, 0]
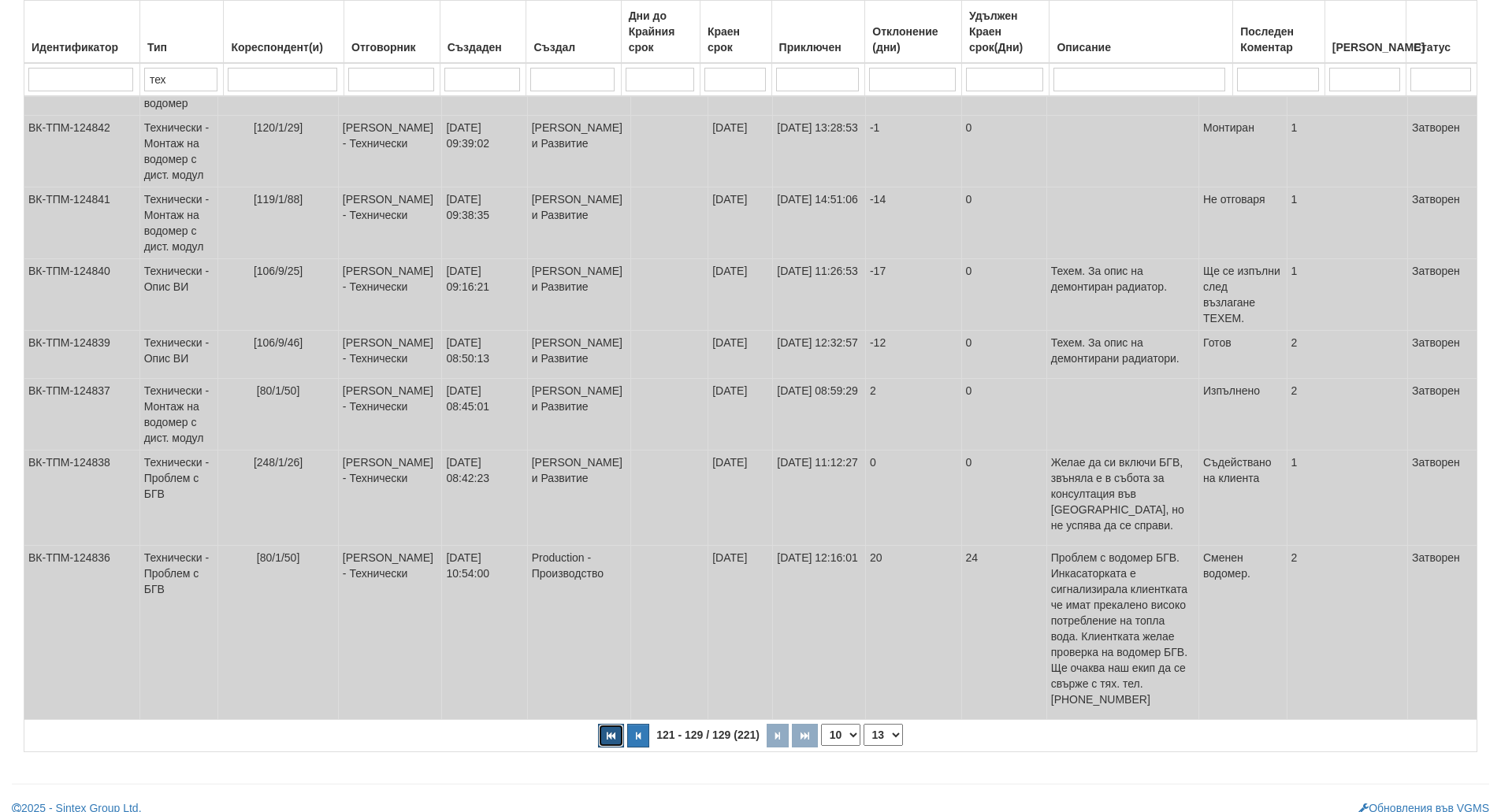
click at [613, 732] on icon "button" at bounding box center [611, 736] width 8 height 8
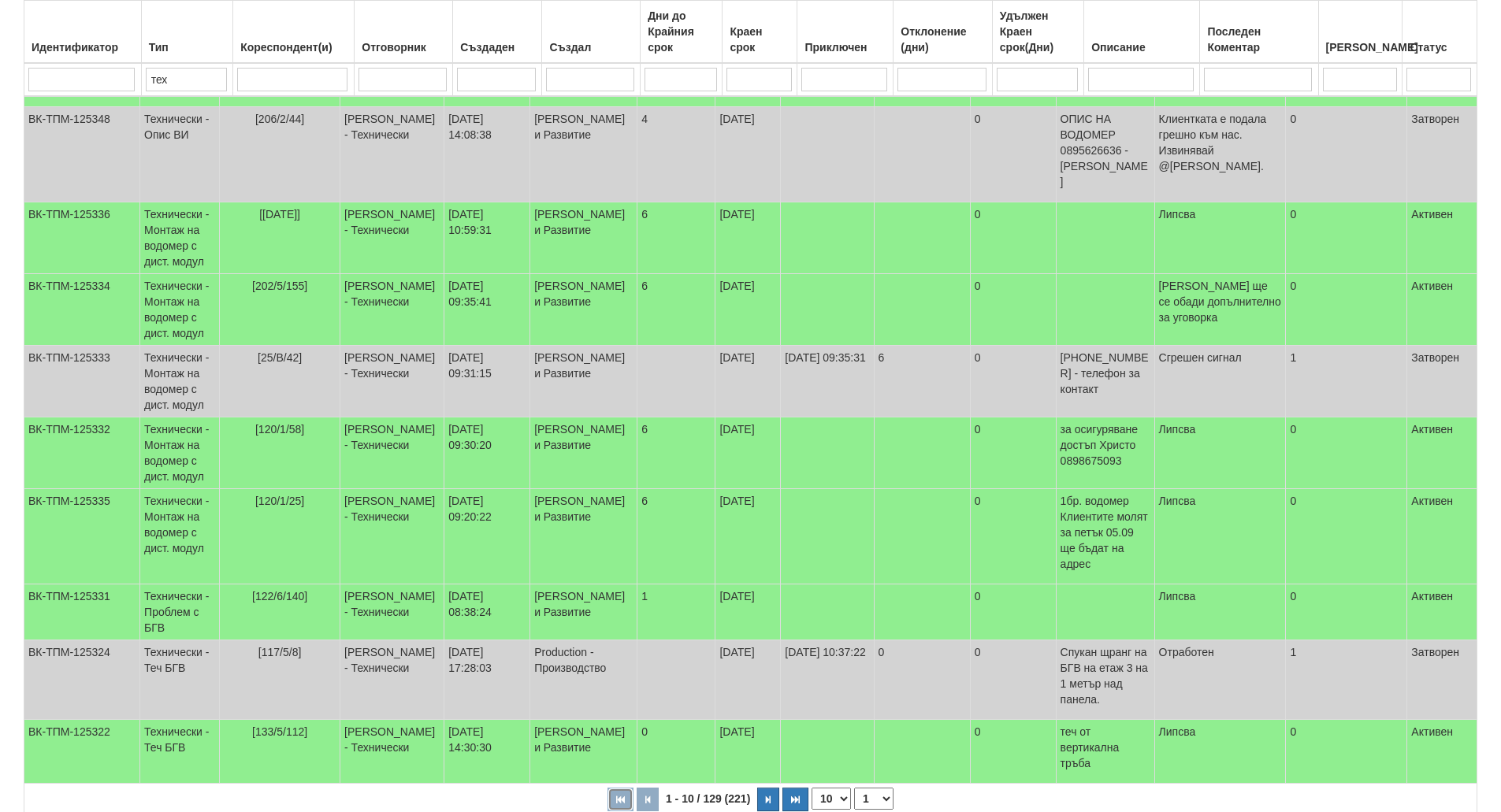
select select "1"
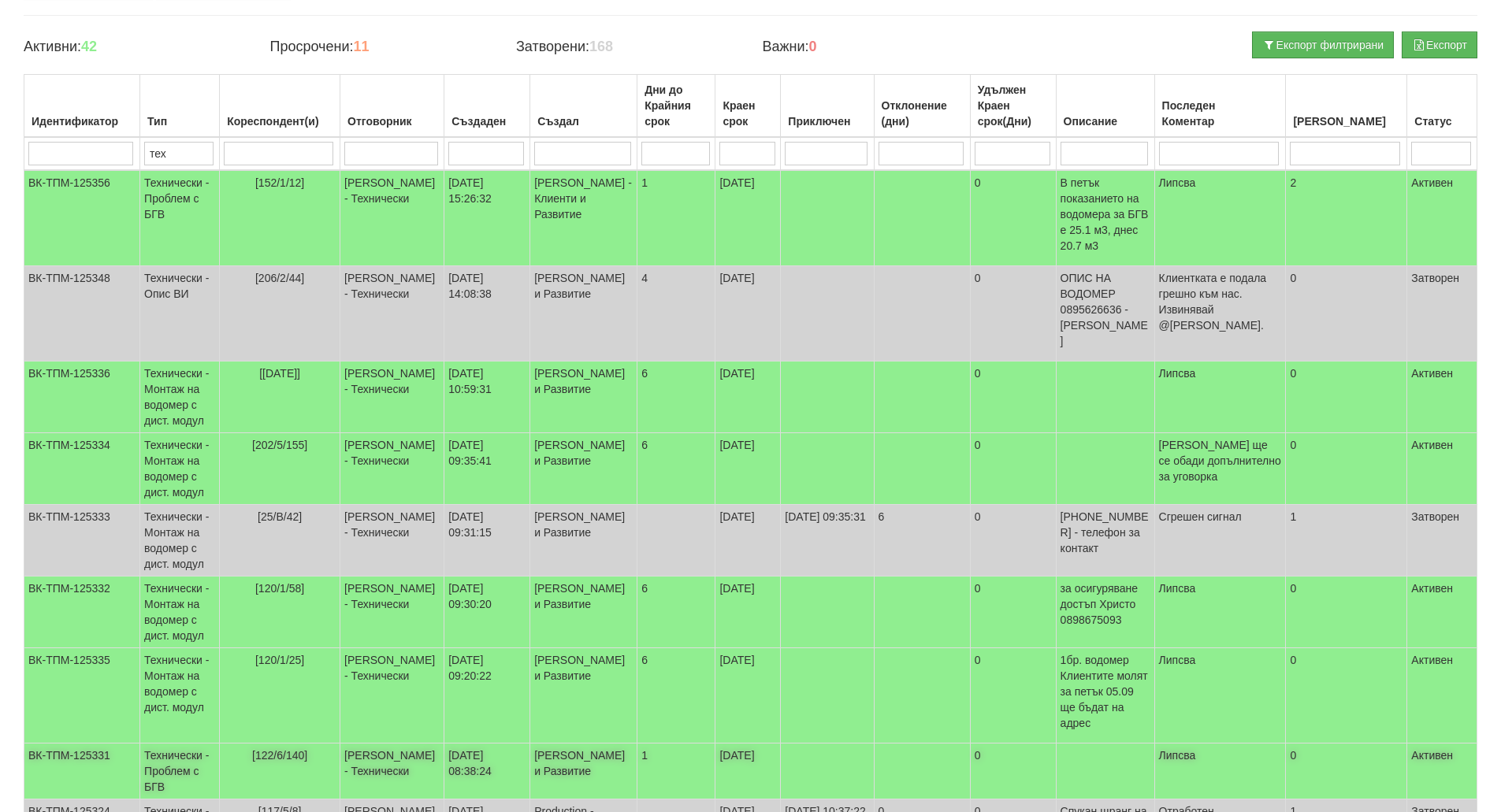
scroll to position [0, 0]
